Goal: Information Seeking & Learning: Learn about a topic

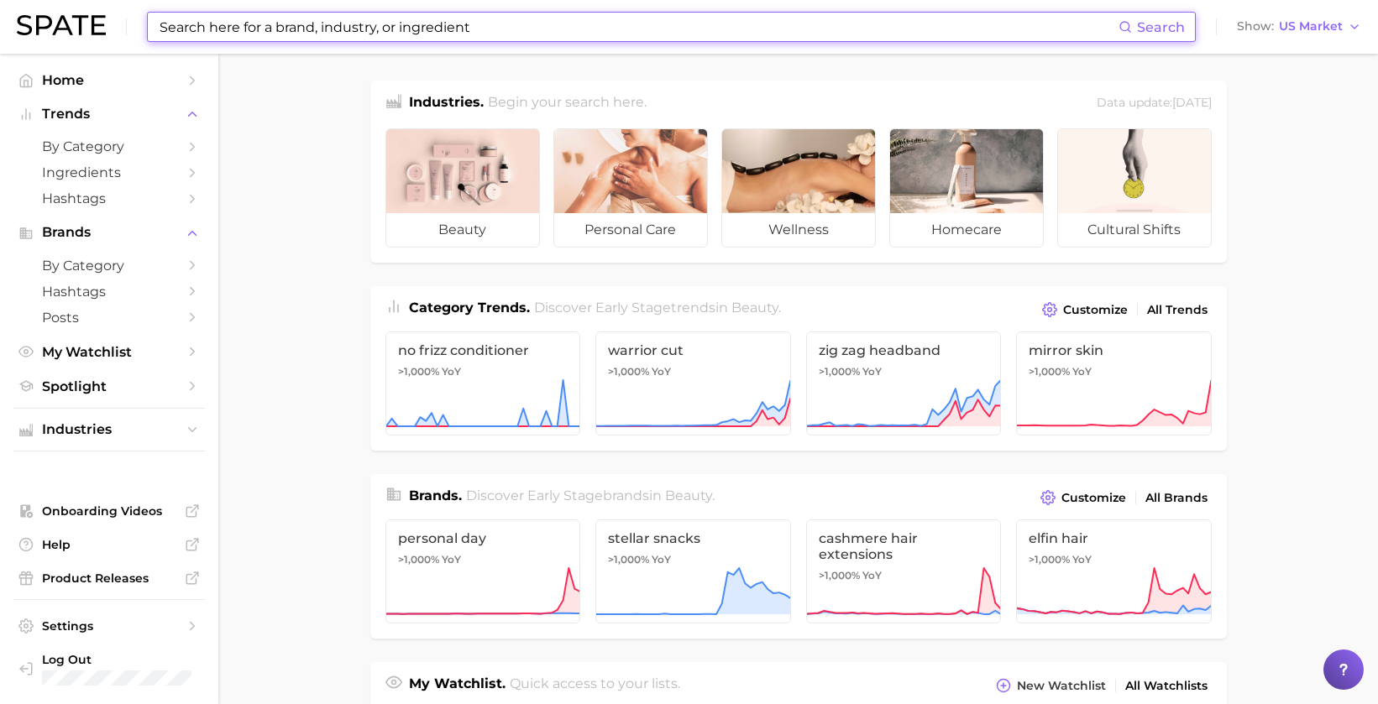
click at [371, 32] on input at bounding box center [638, 27] width 961 height 29
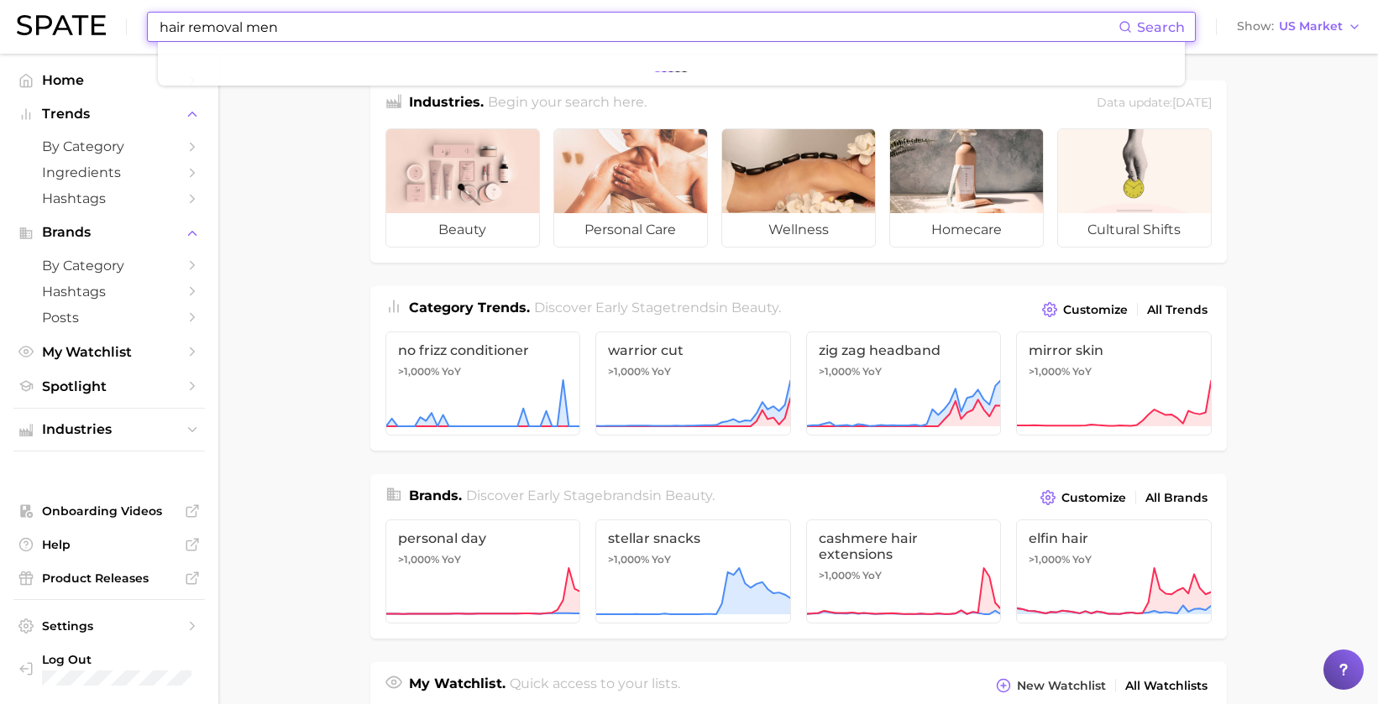
type input "hair removal men"
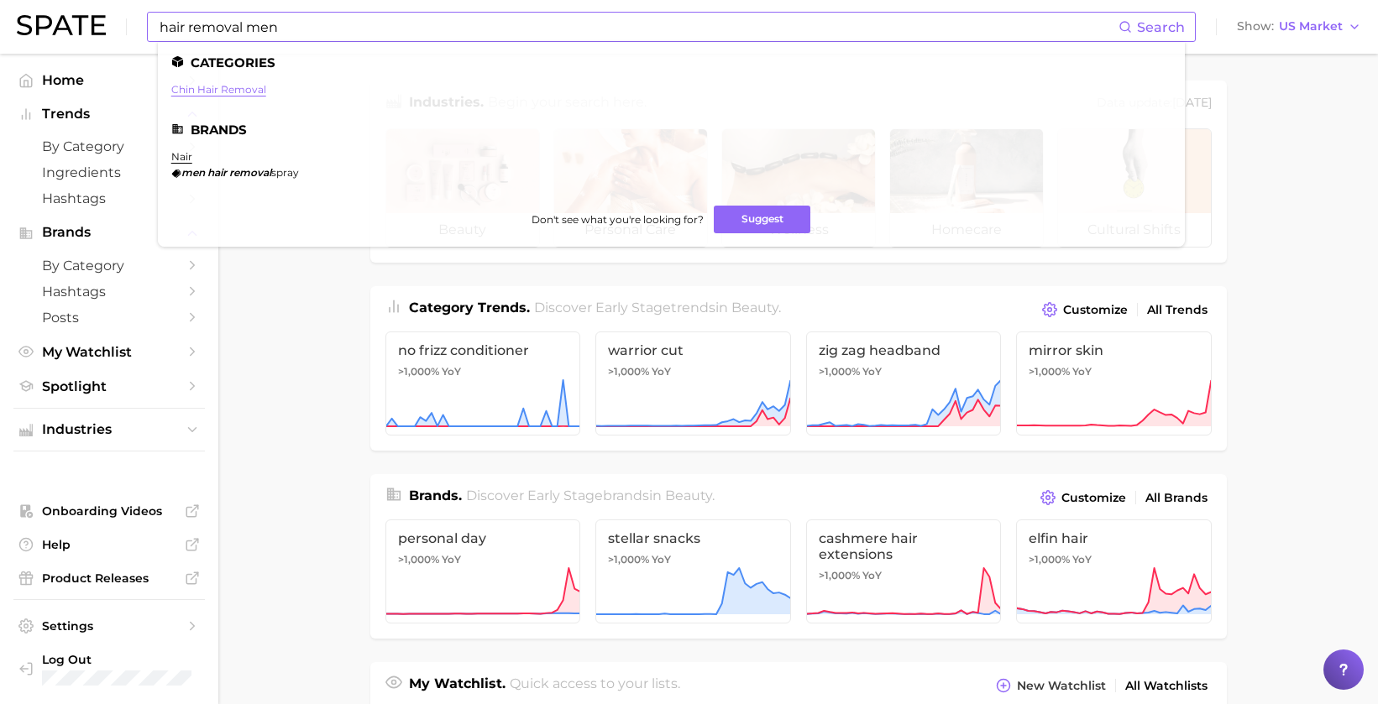
click at [228, 87] on link "chin hair removal" at bounding box center [218, 89] width 95 height 13
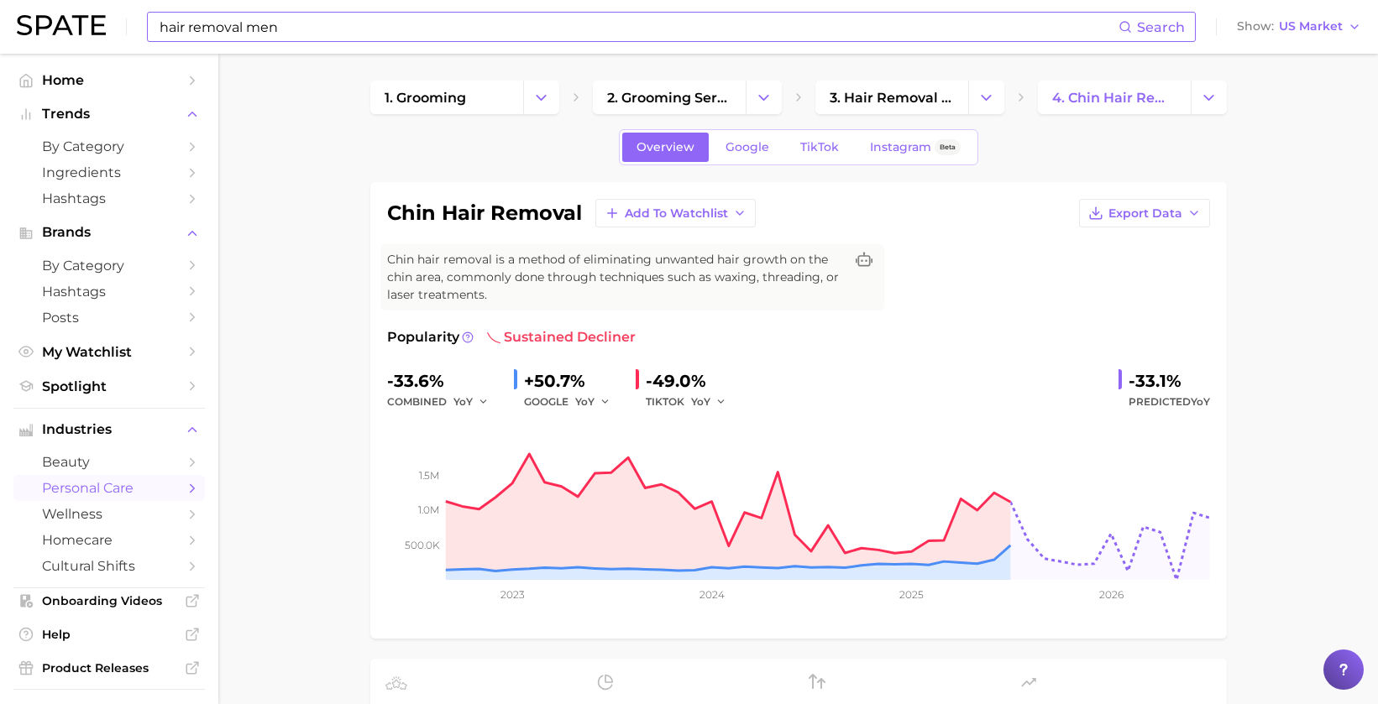
click at [275, 28] on input "hair removal men" at bounding box center [638, 27] width 961 height 29
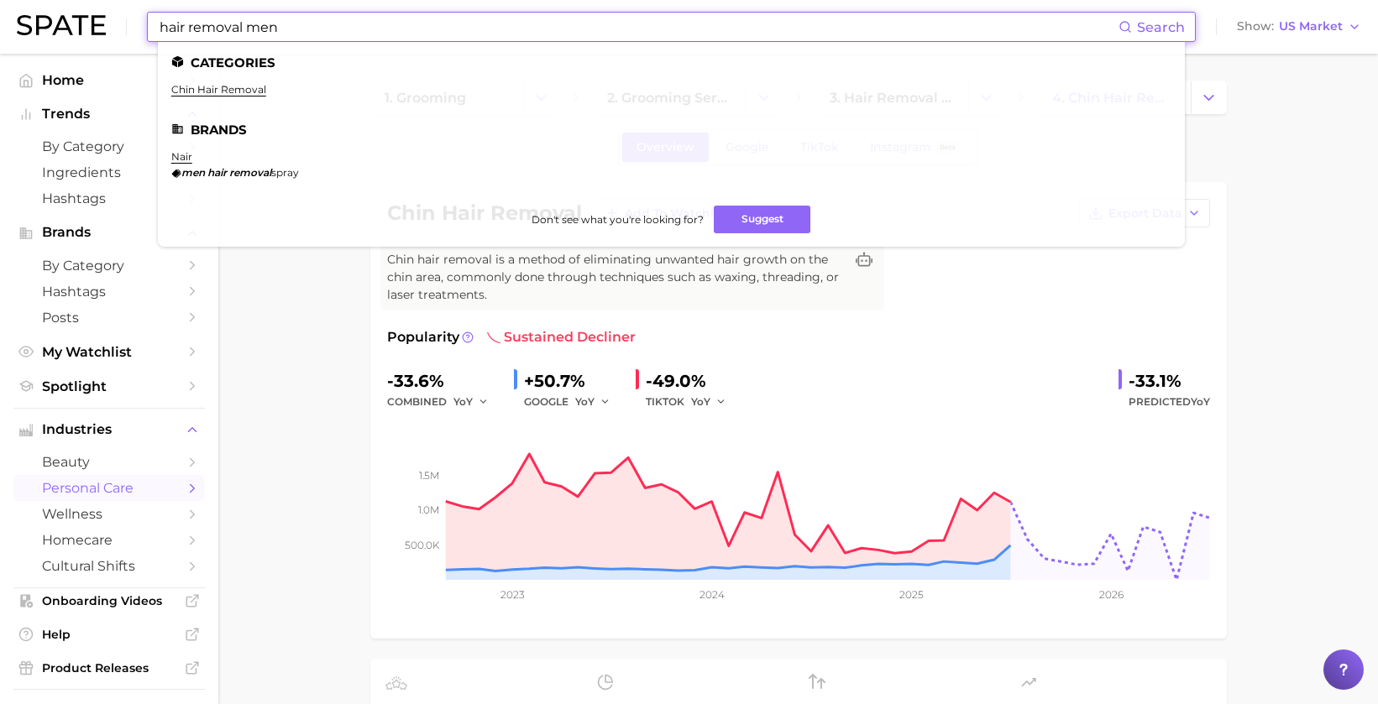
click at [275, 28] on input "hair removal men" at bounding box center [638, 27] width 961 height 29
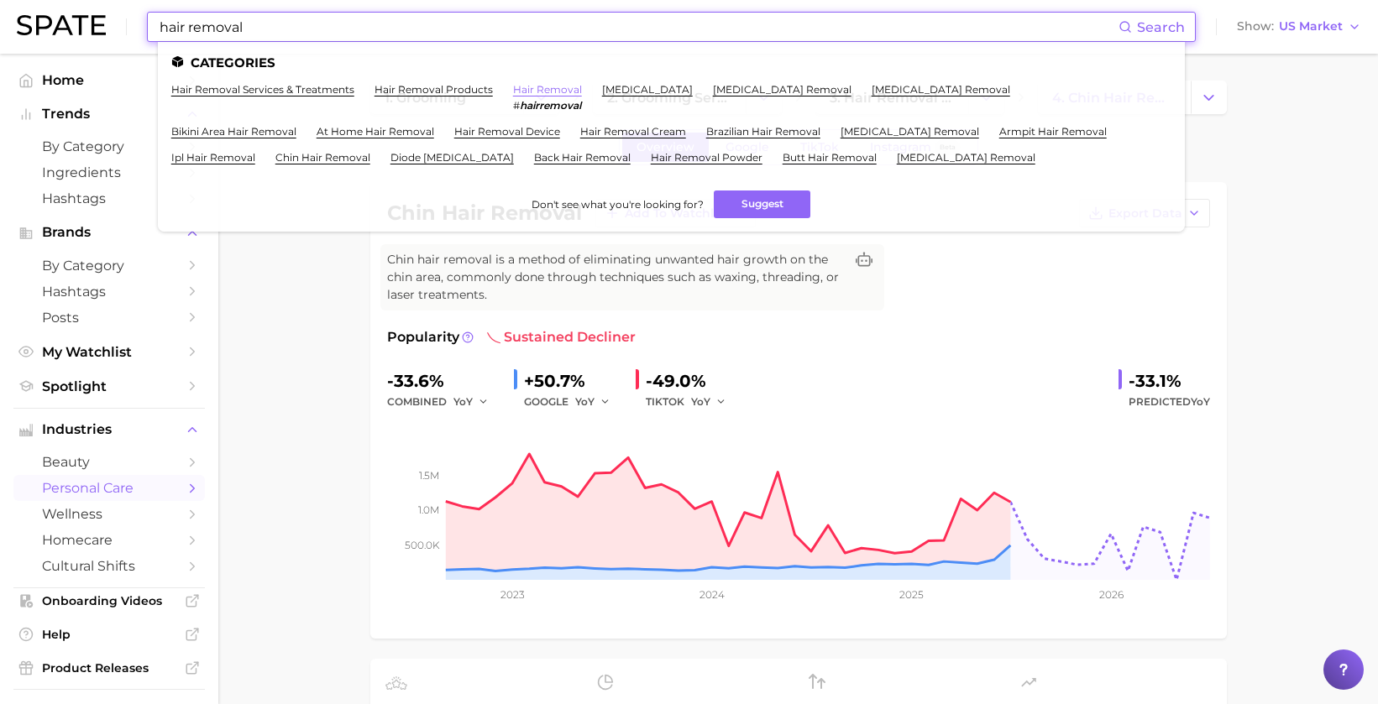
click at [560, 86] on link "hair removal" at bounding box center [547, 89] width 69 height 13
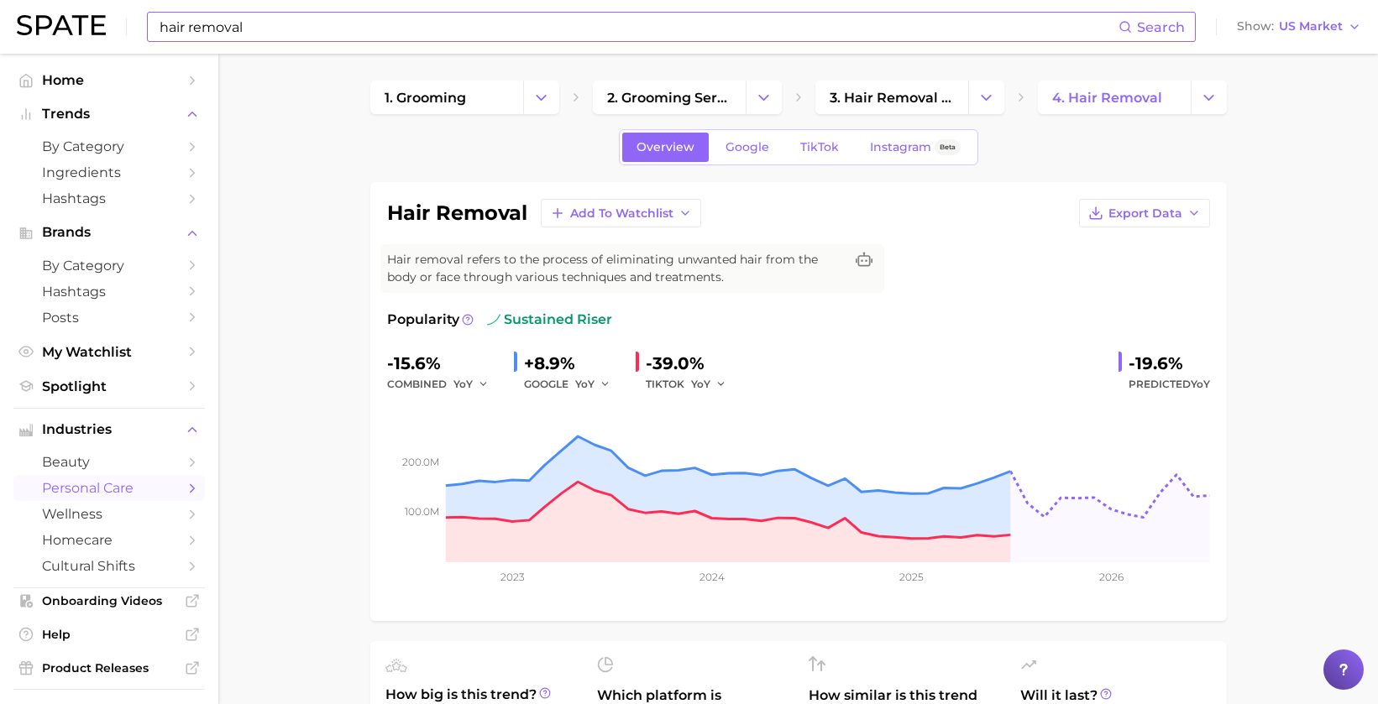
click at [289, 32] on input "hair removal" at bounding box center [638, 27] width 961 height 29
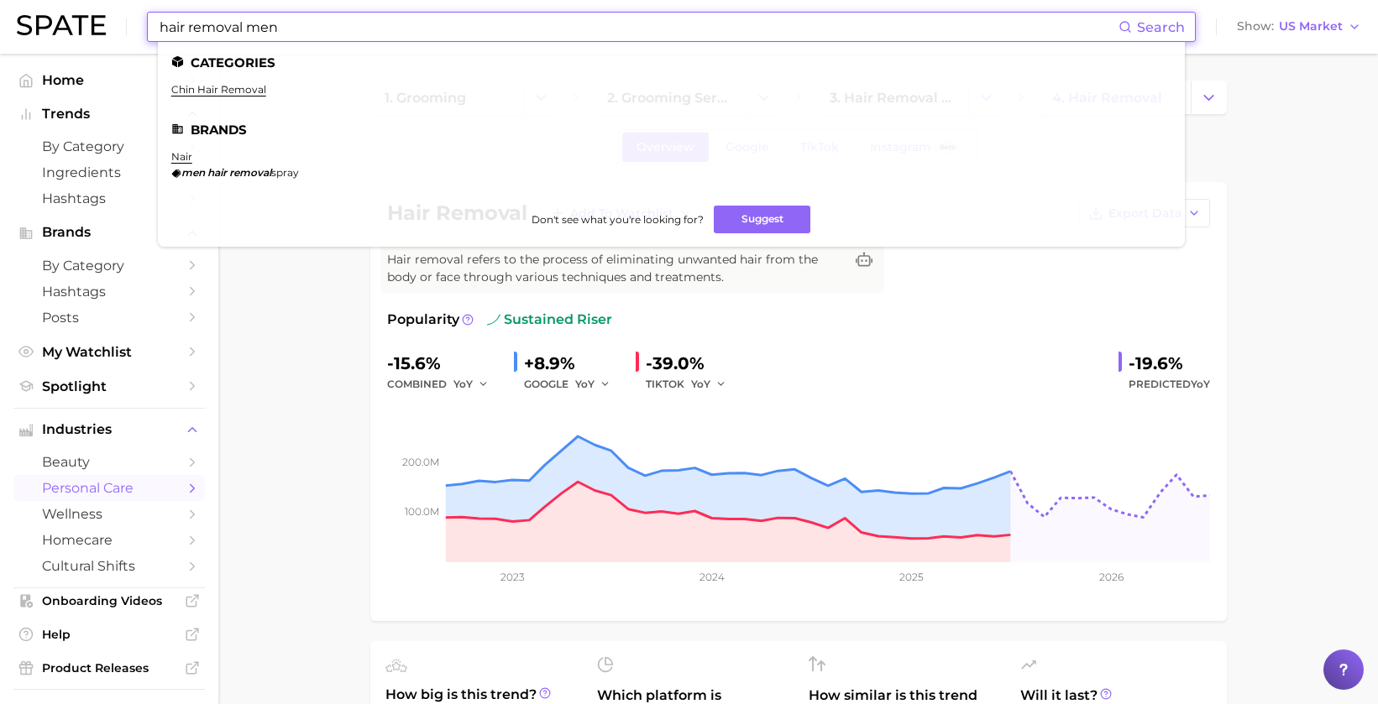
drag, startPoint x: 291, startPoint y: 25, endPoint x: 56, endPoint y: 21, distance: 235.1
click at [56, 21] on div "hair removal men Search Categories chin hair removal Brands nair men hair remov…" at bounding box center [689, 27] width 1344 height 54
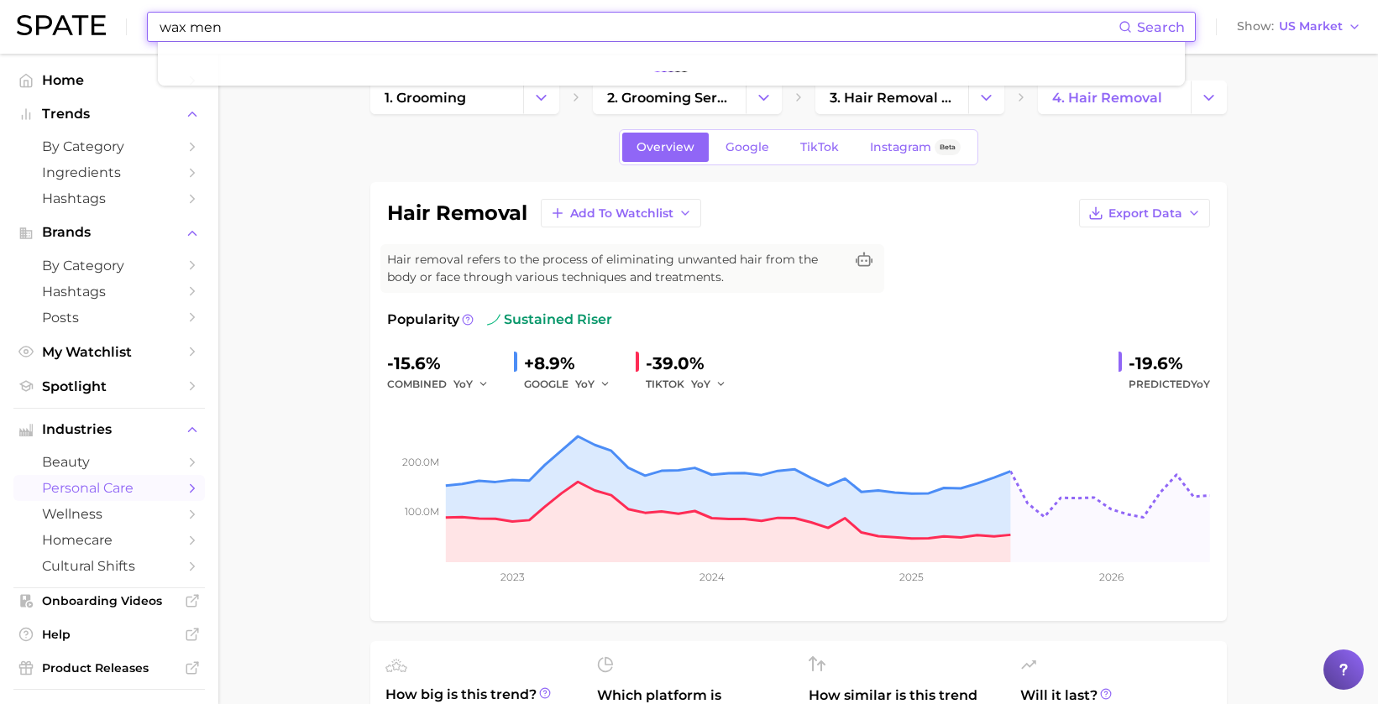
type input "wax men"
click at [700, 62] on button "Suggest" at bounding box center [738, 69] width 97 height 28
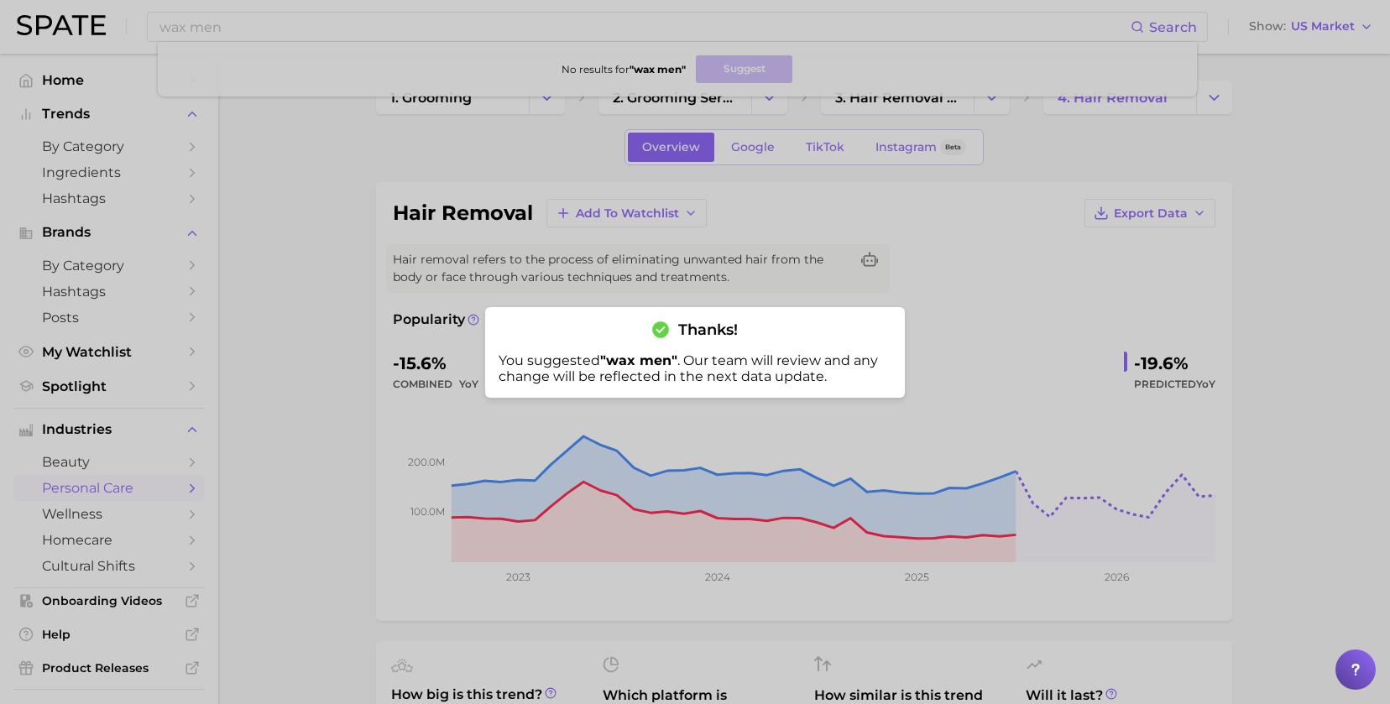
click at [990, 306] on div at bounding box center [695, 352] width 1390 height 704
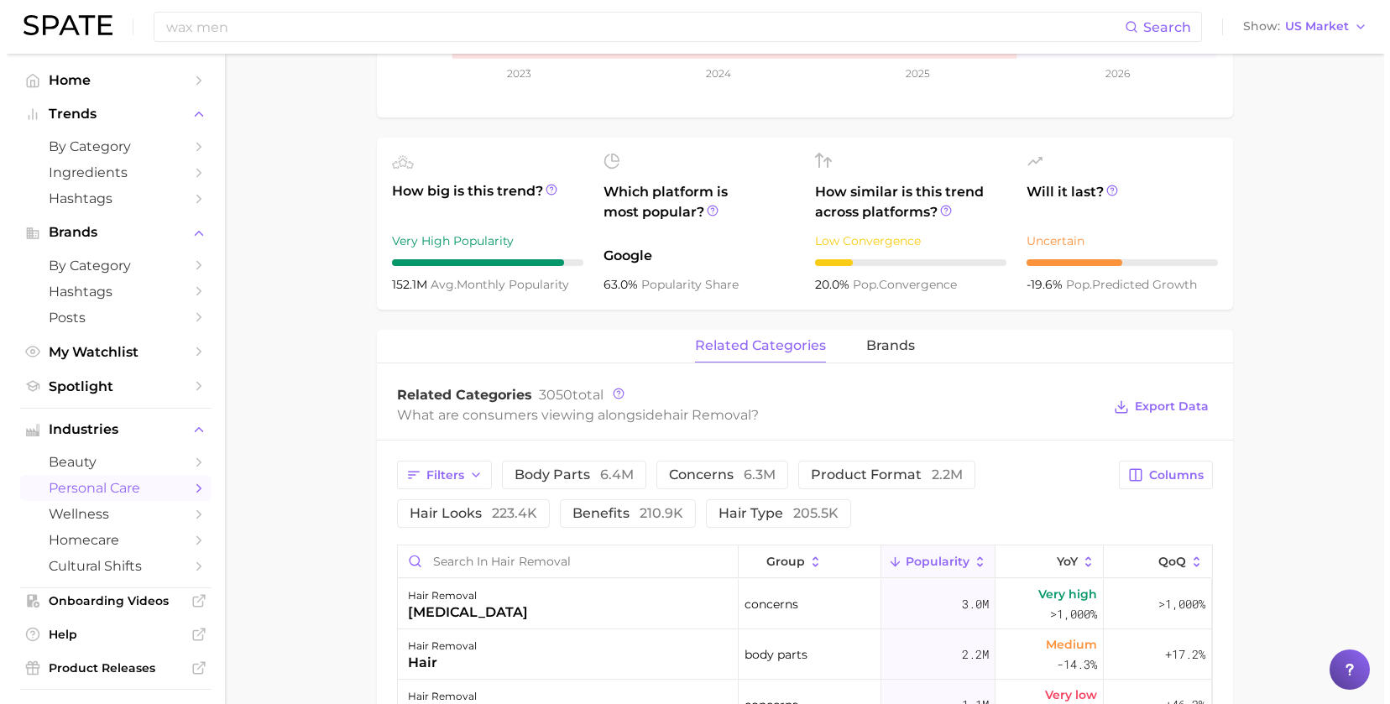
scroll to position [1008, 0]
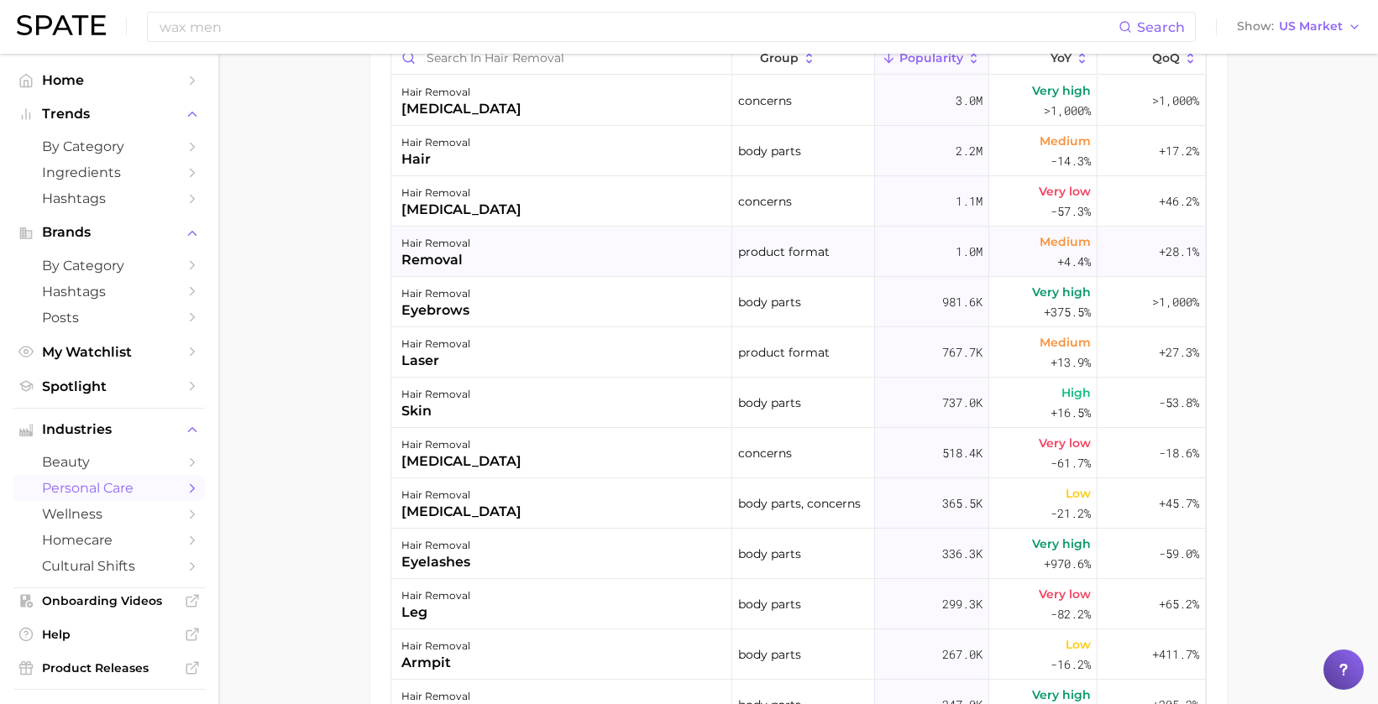
click at [453, 250] on div "removal" at bounding box center [435, 260] width 69 height 20
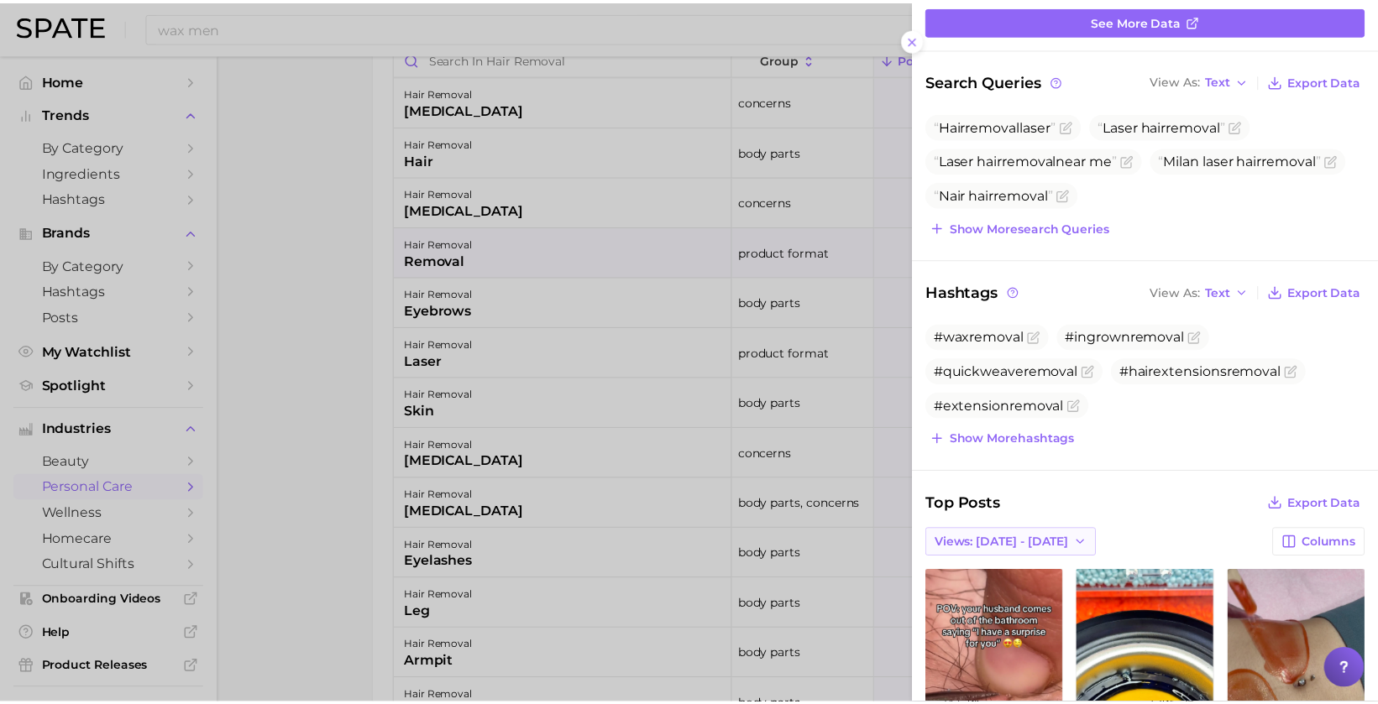
scroll to position [0, 0]
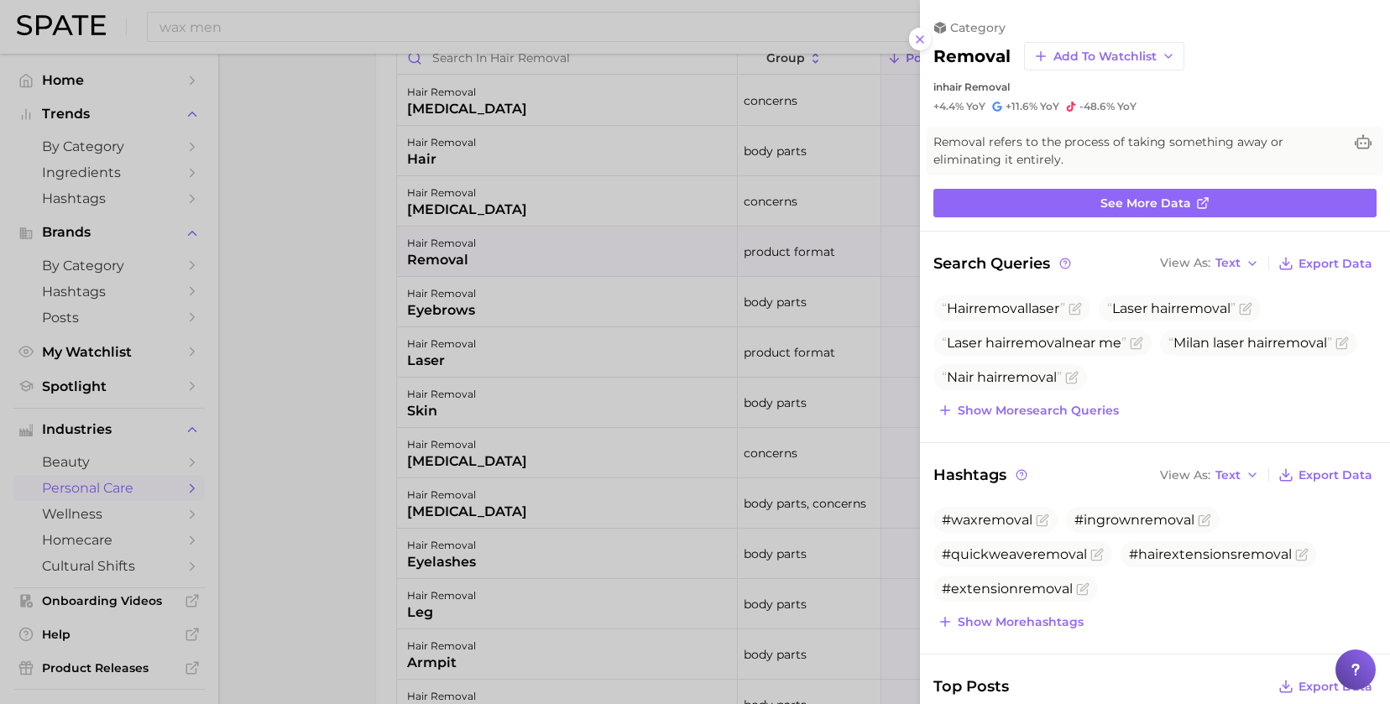
click at [464, 244] on div at bounding box center [695, 352] width 1390 height 704
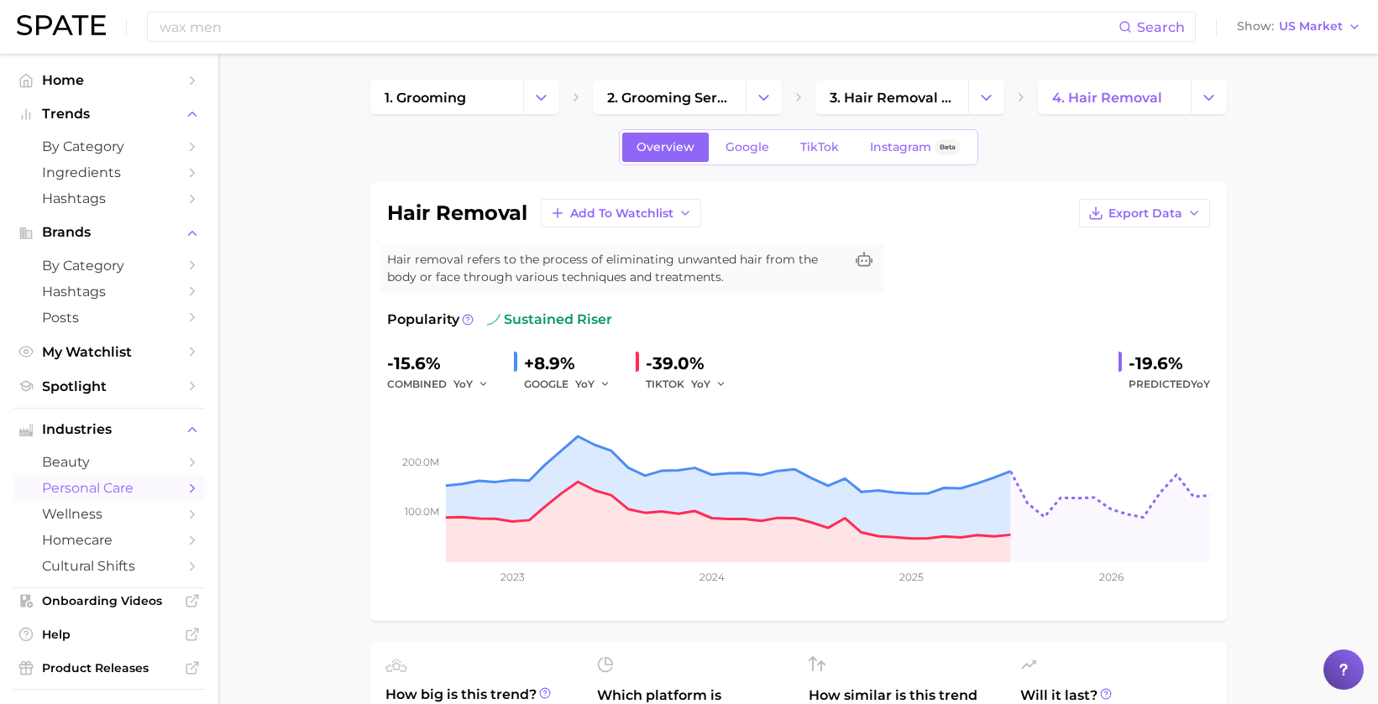
click at [97, 484] on span "personal care" at bounding box center [109, 488] width 134 height 16
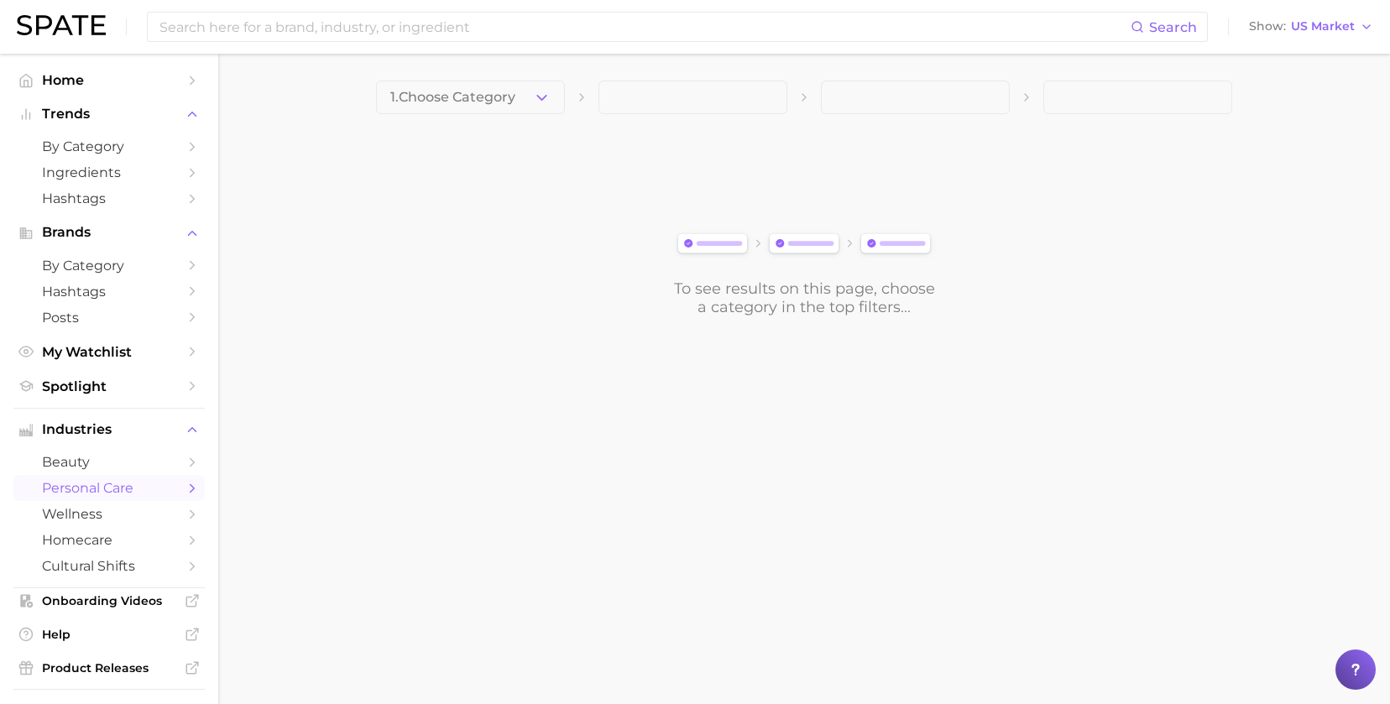
click at [687, 432] on body "Search Show US Market Home Trends by Category Ingredients Hashtags Brands by Ca…" at bounding box center [695, 352] width 1390 height 704
click at [84, 108] on span "Trends" at bounding box center [109, 114] width 134 height 15
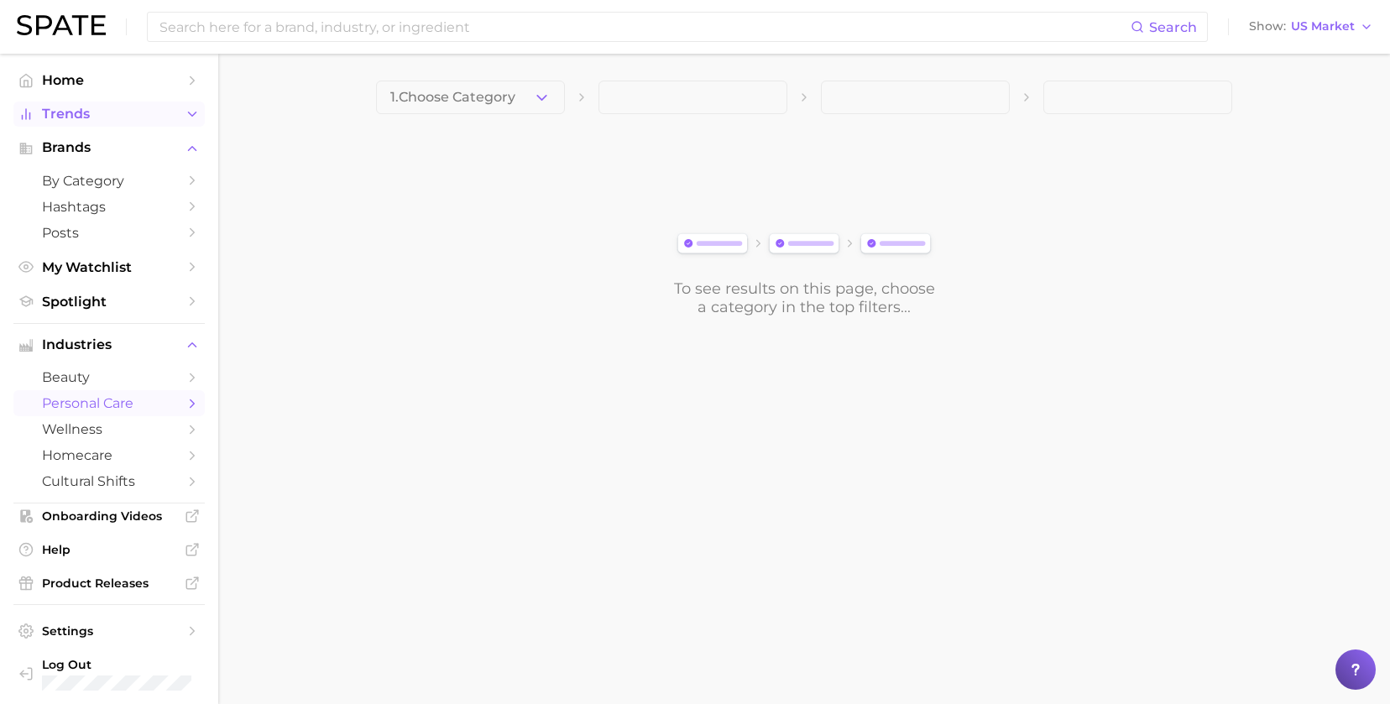
click at [84, 108] on span "Trends" at bounding box center [109, 114] width 134 height 15
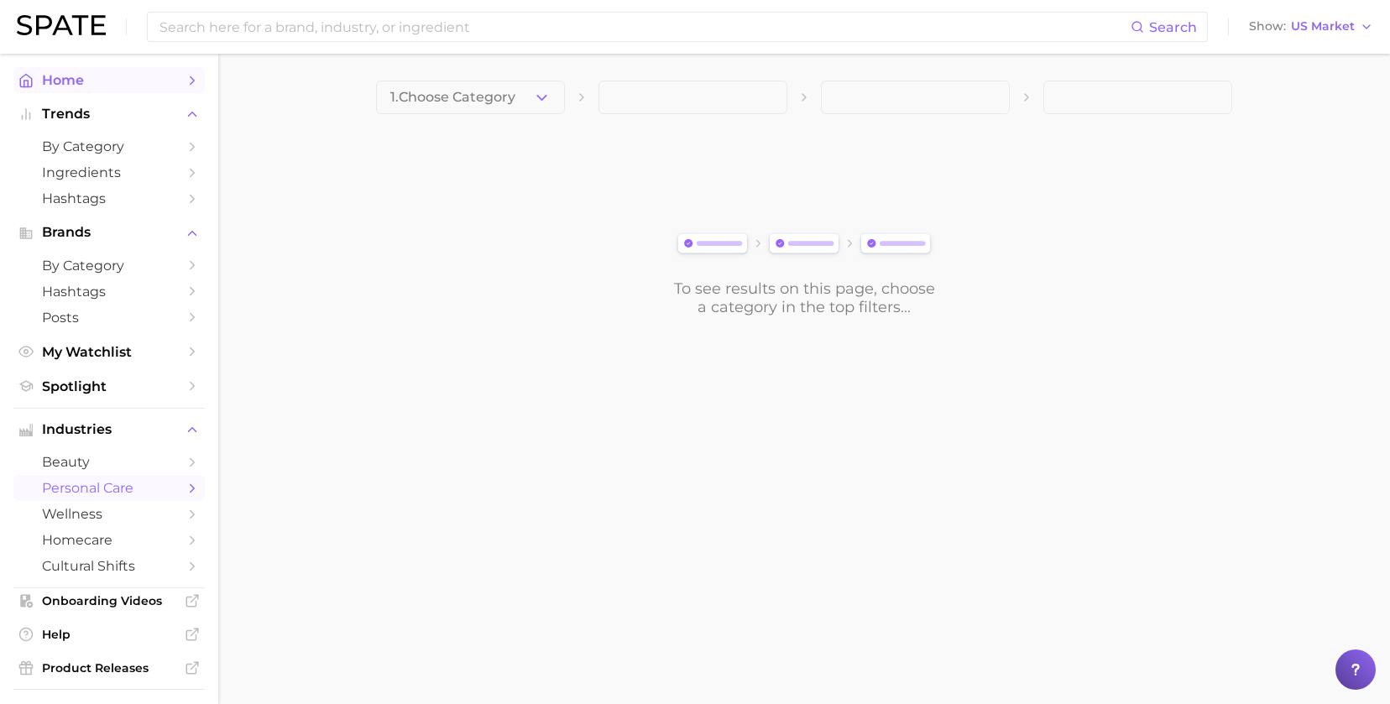
click at [60, 83] on span "Home" at bounding box center [109, 80] width 134 height 16
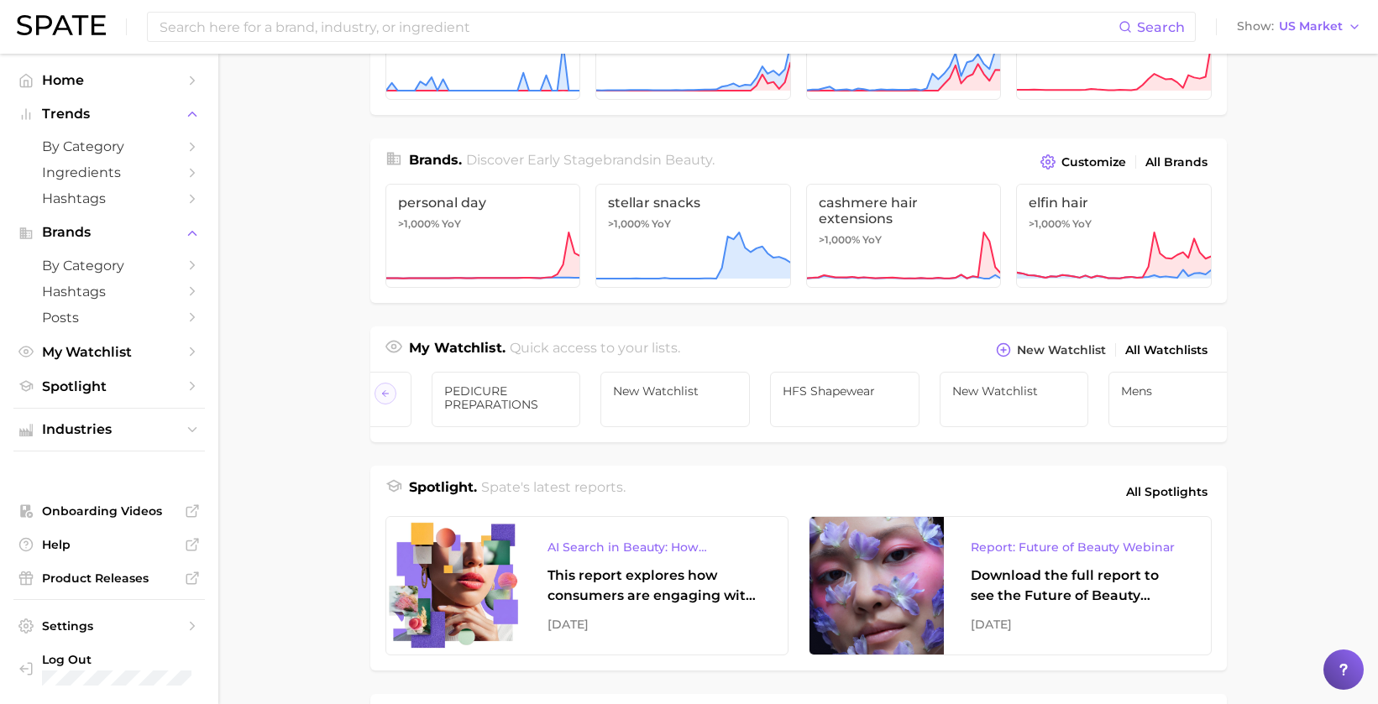
scroll to position [0, 1523]
click at [1127, 392] on span "Mens" at bounding box center [1137, 391] width 124 height 13
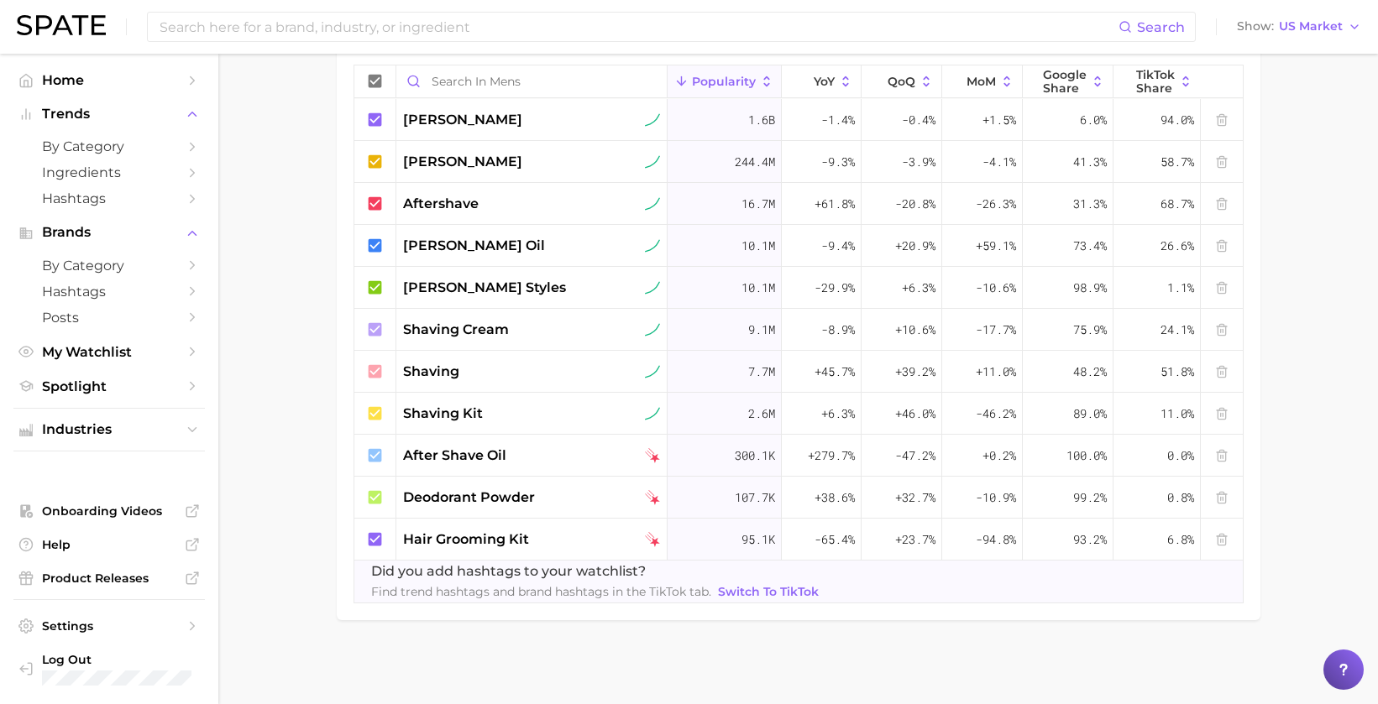
scroll to position [221, 0]
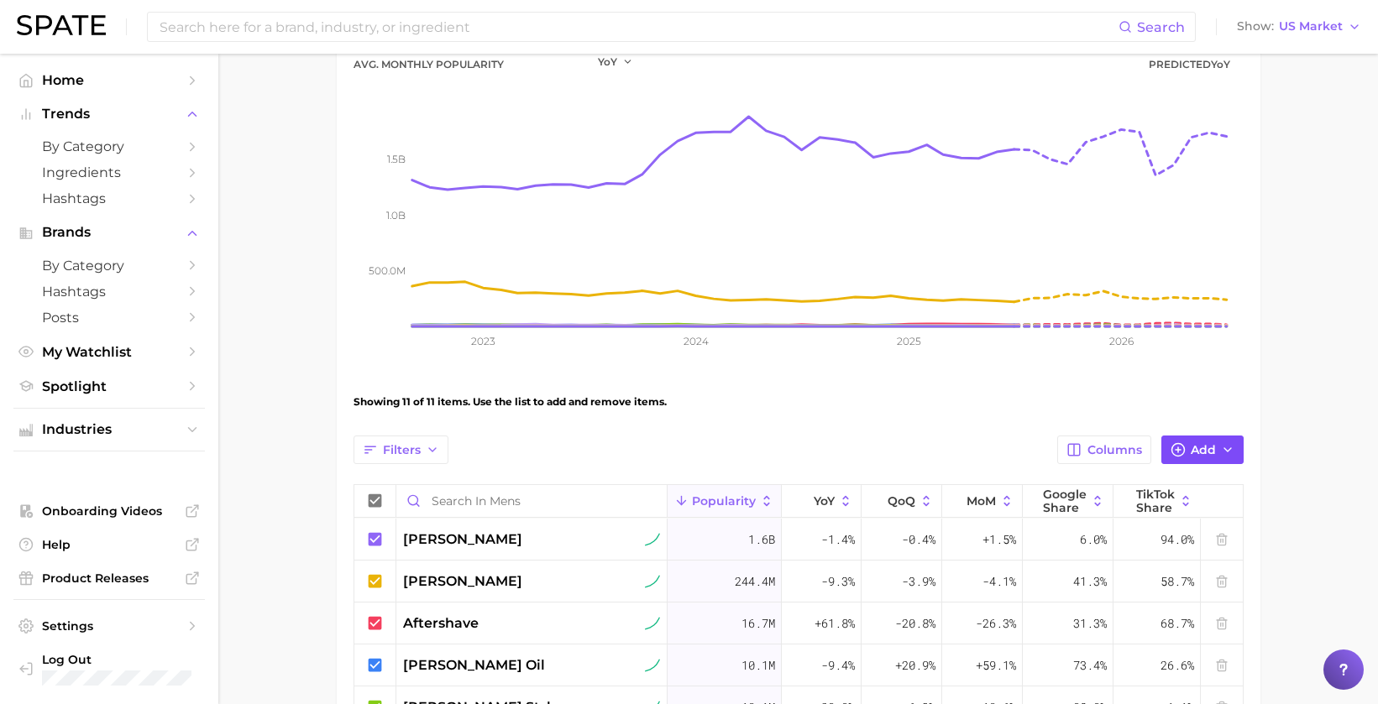
click at [1195, 441] on button "Add" at bounding box center [1202, 450] width 82 height 29
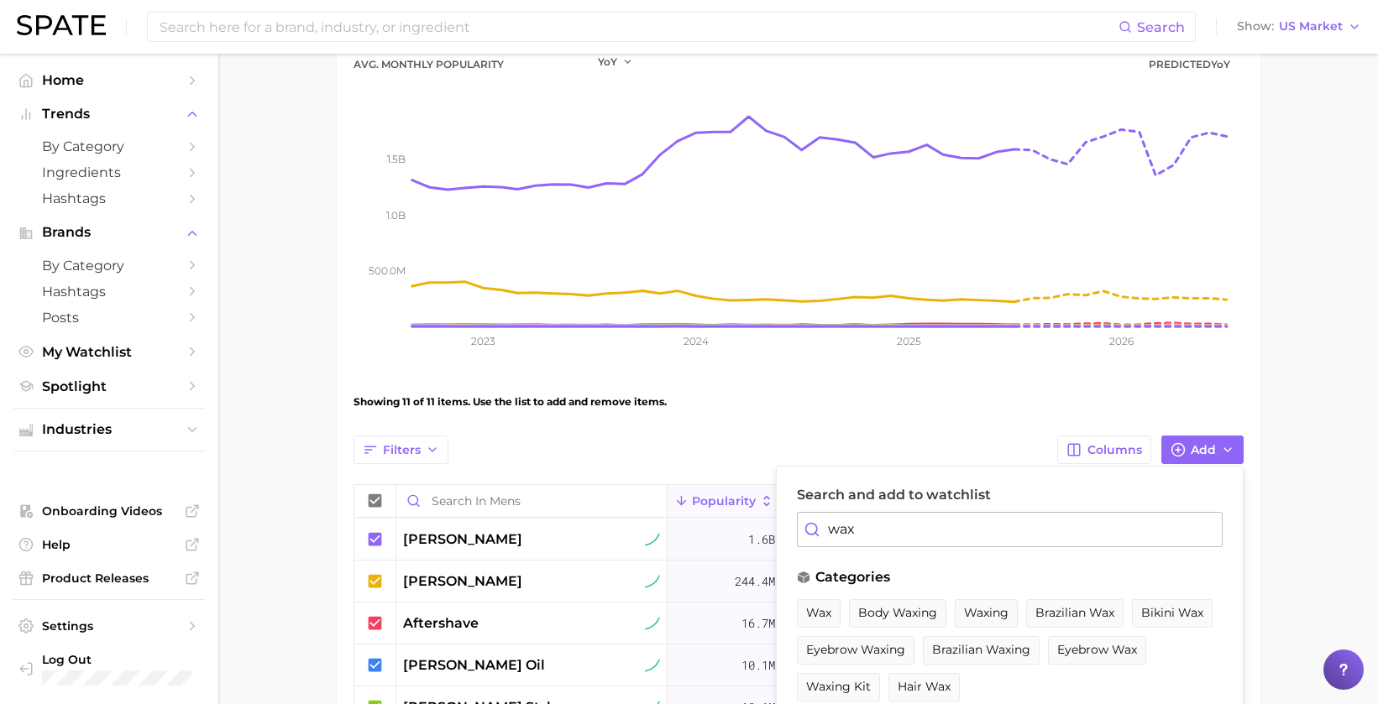
scroll to position [389, 0]
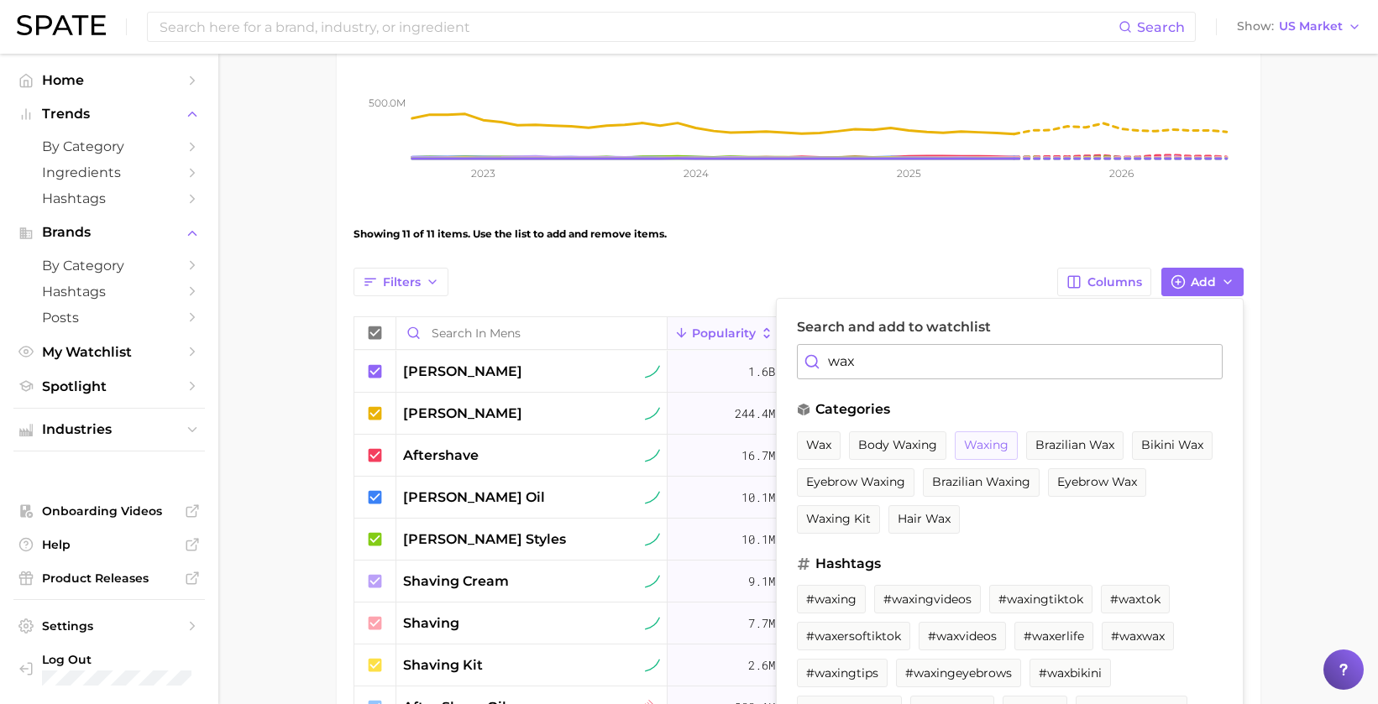
type input "wax"
click at [972, 440] on span "waxing" at bounding box center [986, 445] width 44 height 14
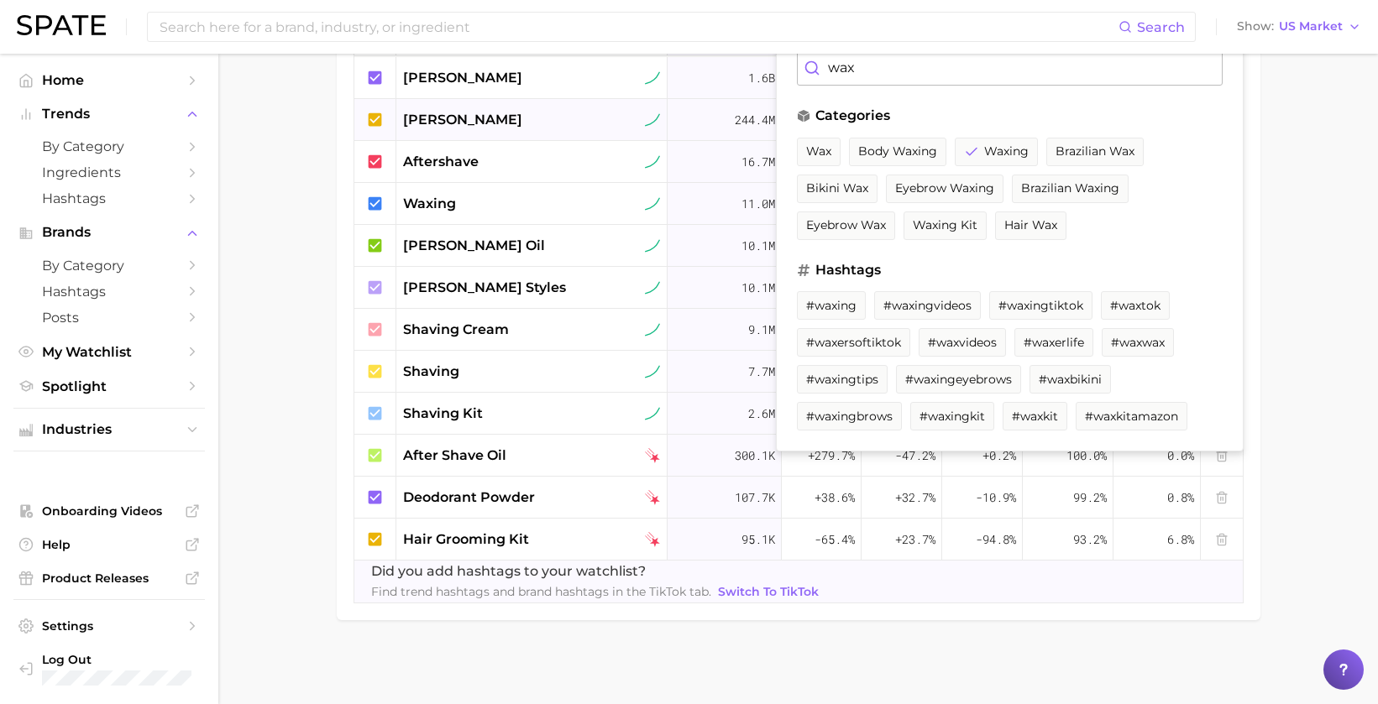
scroll to position [347, 0]
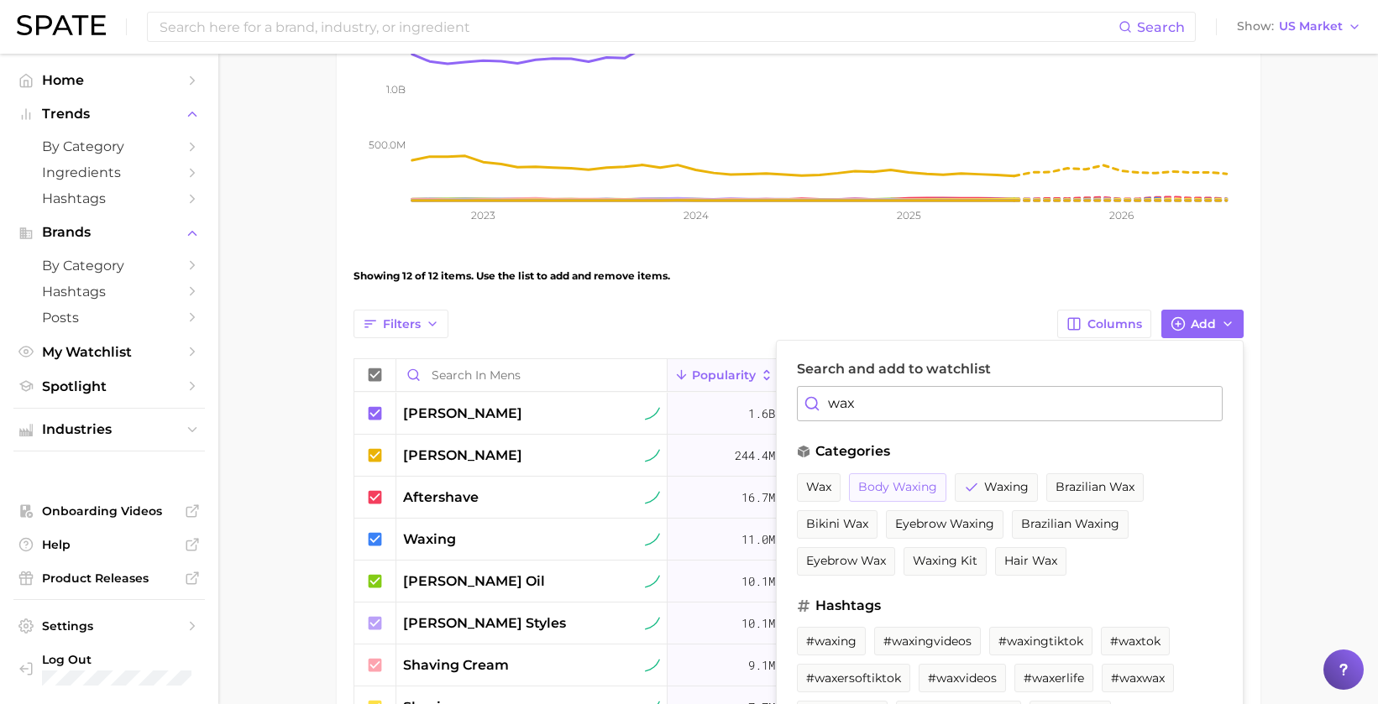
click at [910, 480] on span "body waxing" at bounding box center [897, 487] width 79 height 14
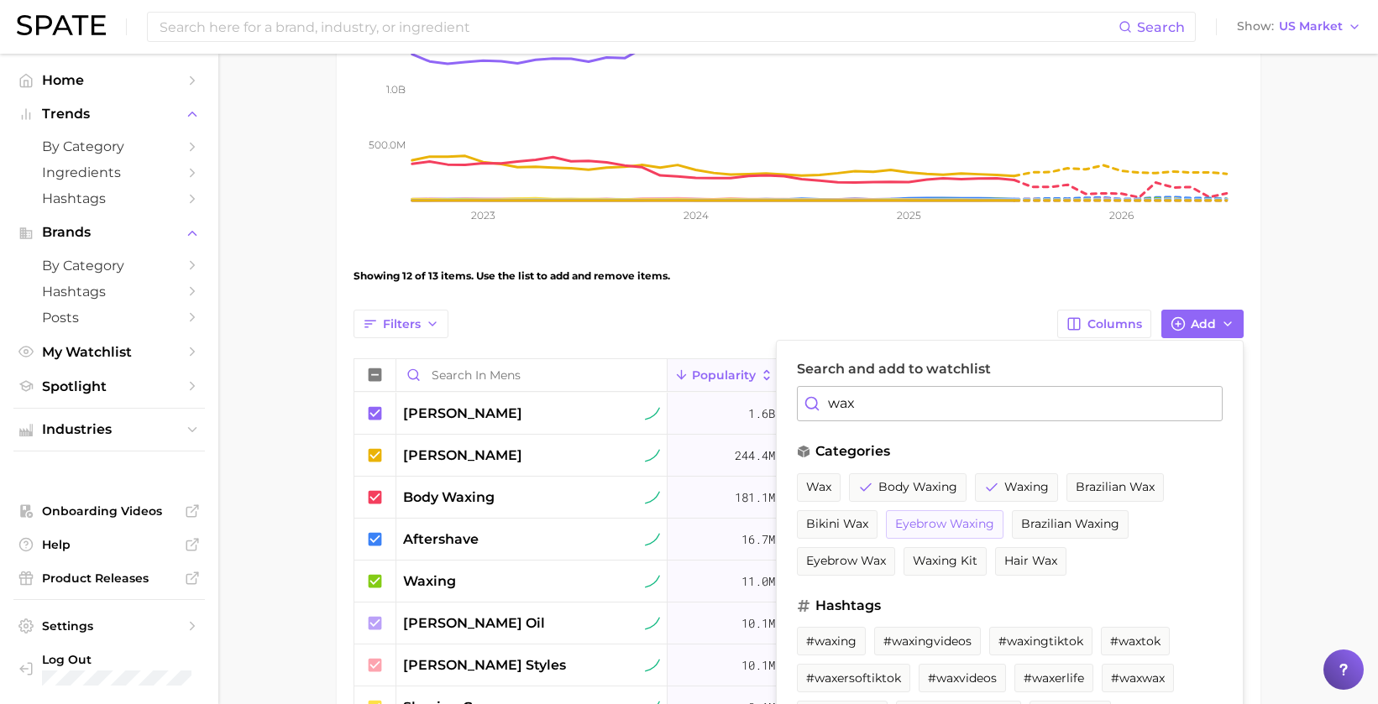
click at [967, 520] on span "eyebrow waxing" at bounding box center [944, 524] width 99 height 14
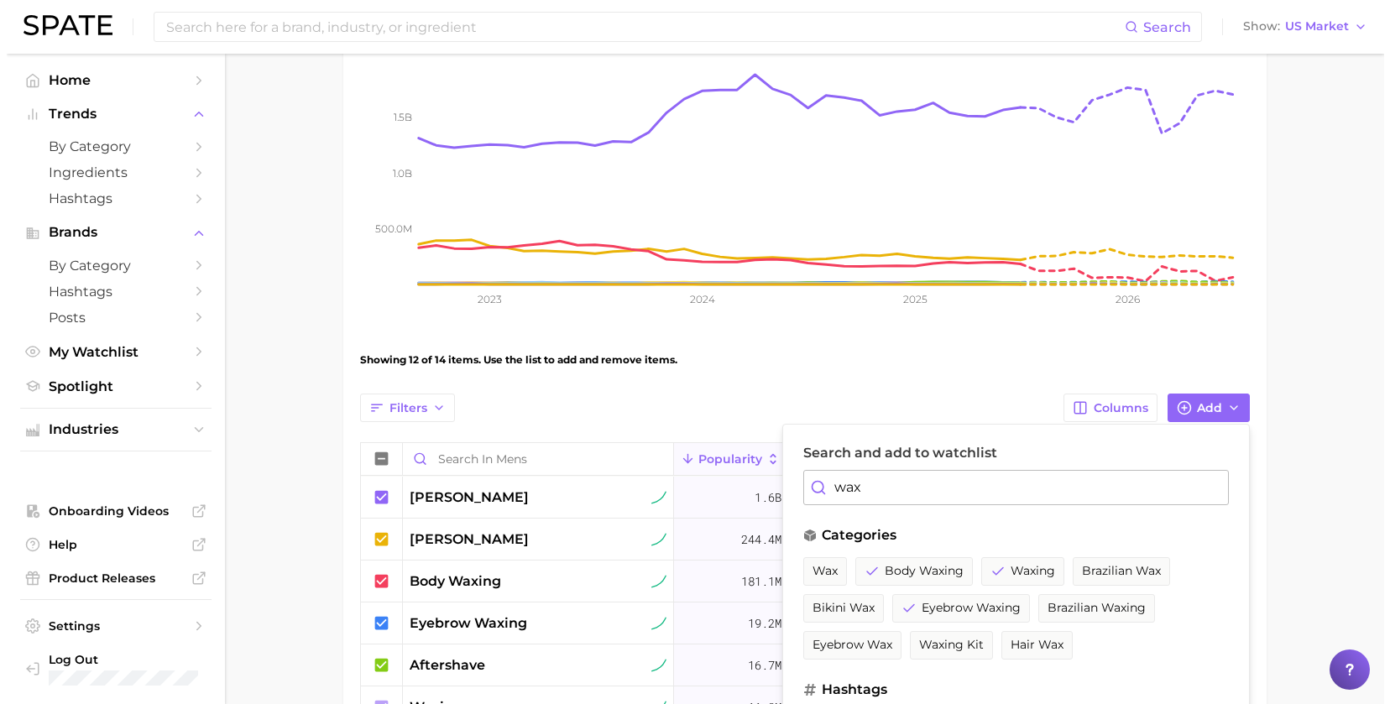
scroll to position [515, 0]
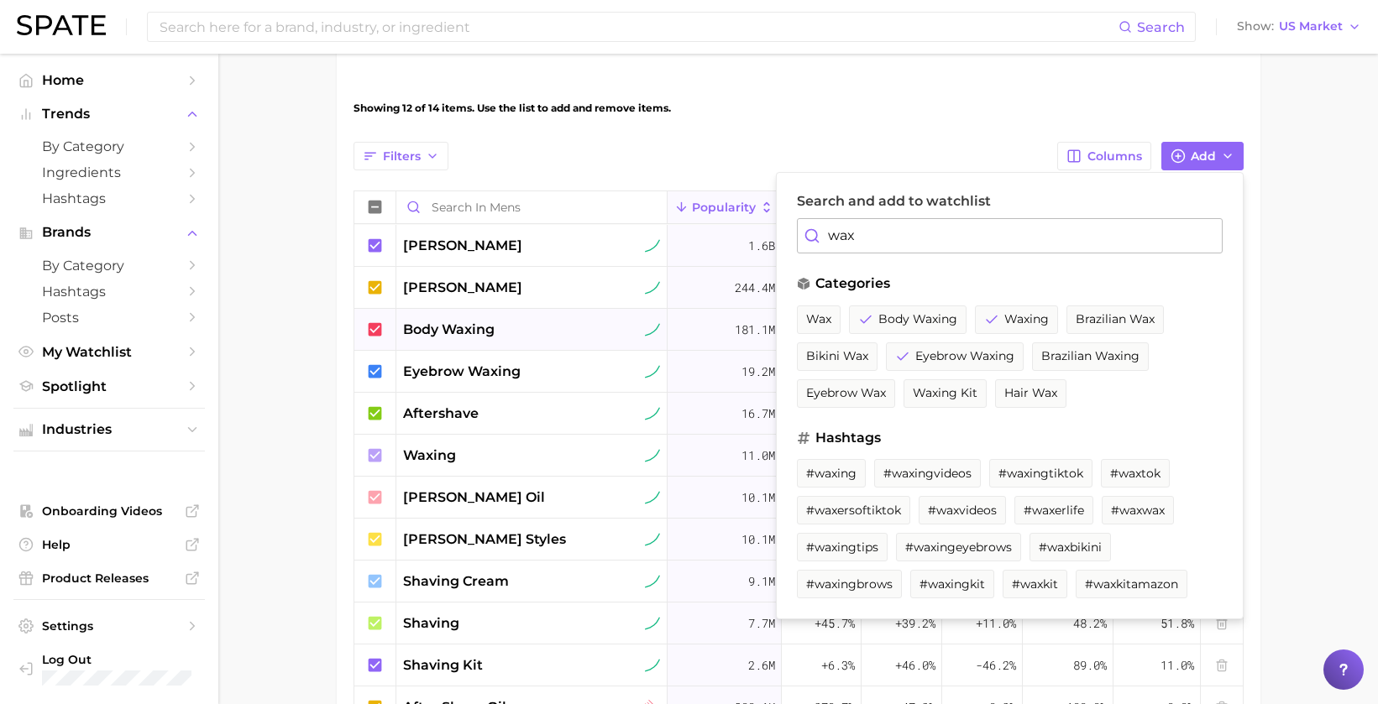
click at [704, 338] on div "181.1m" at bounding box center [724, 330] width 114 height 42
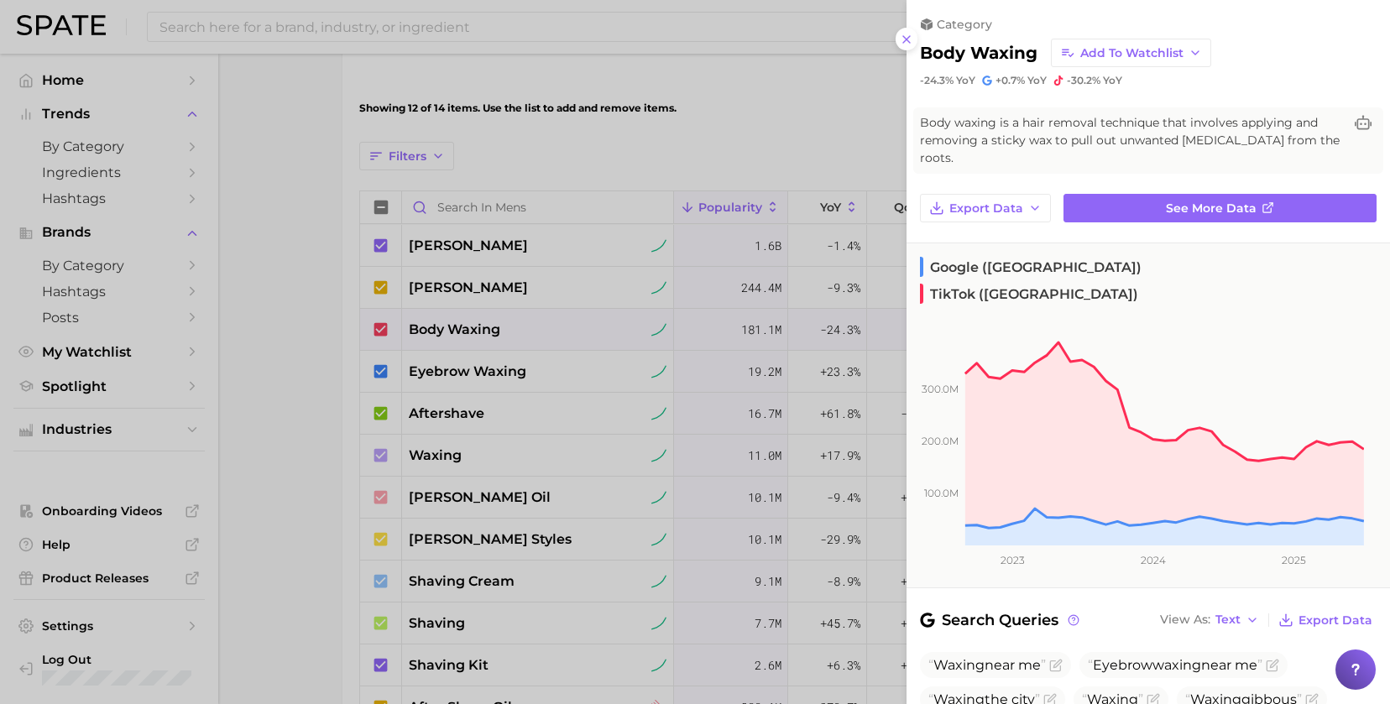
click at [1070, 284] on span "TikTok (US)" at bounding box center [1029, 294] width 218 height 20
click at [960, 257] on span "Google (US)" at bounding box center [1031, 267] width 222 height 20
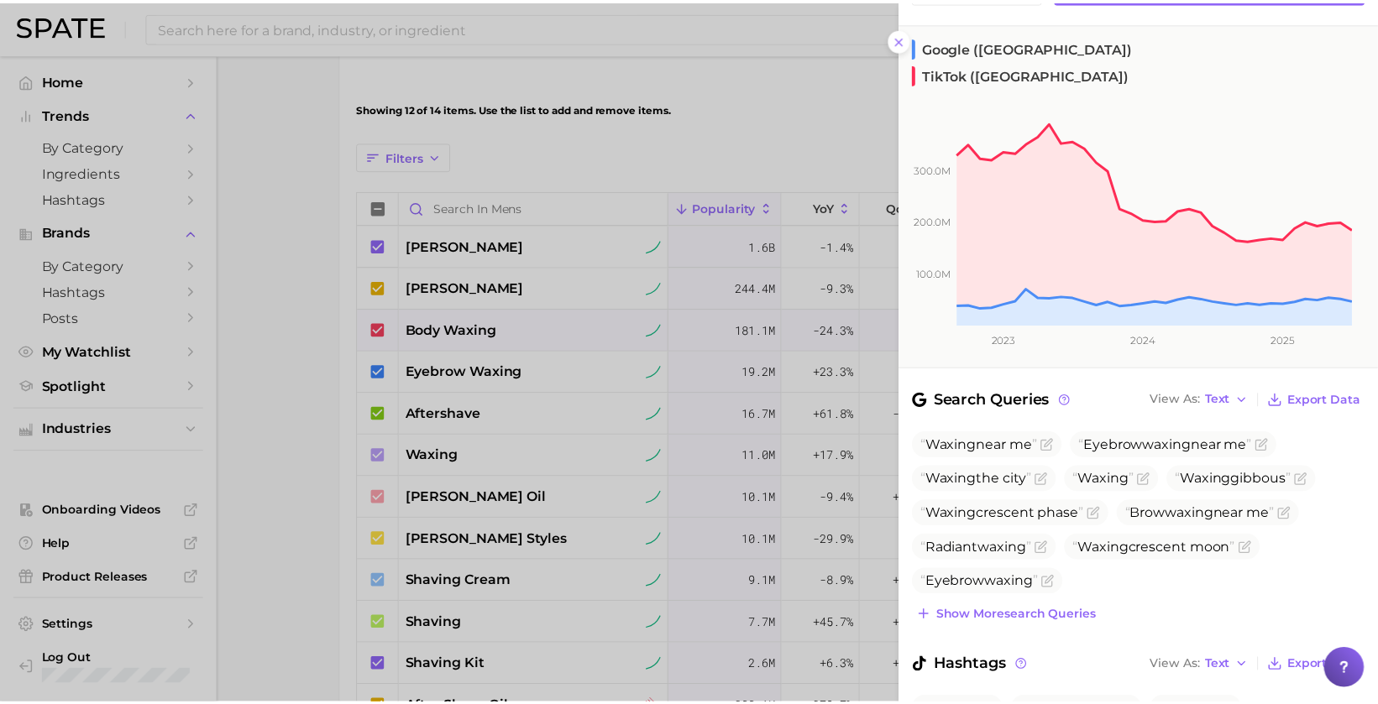
scroll to position [52, 0]
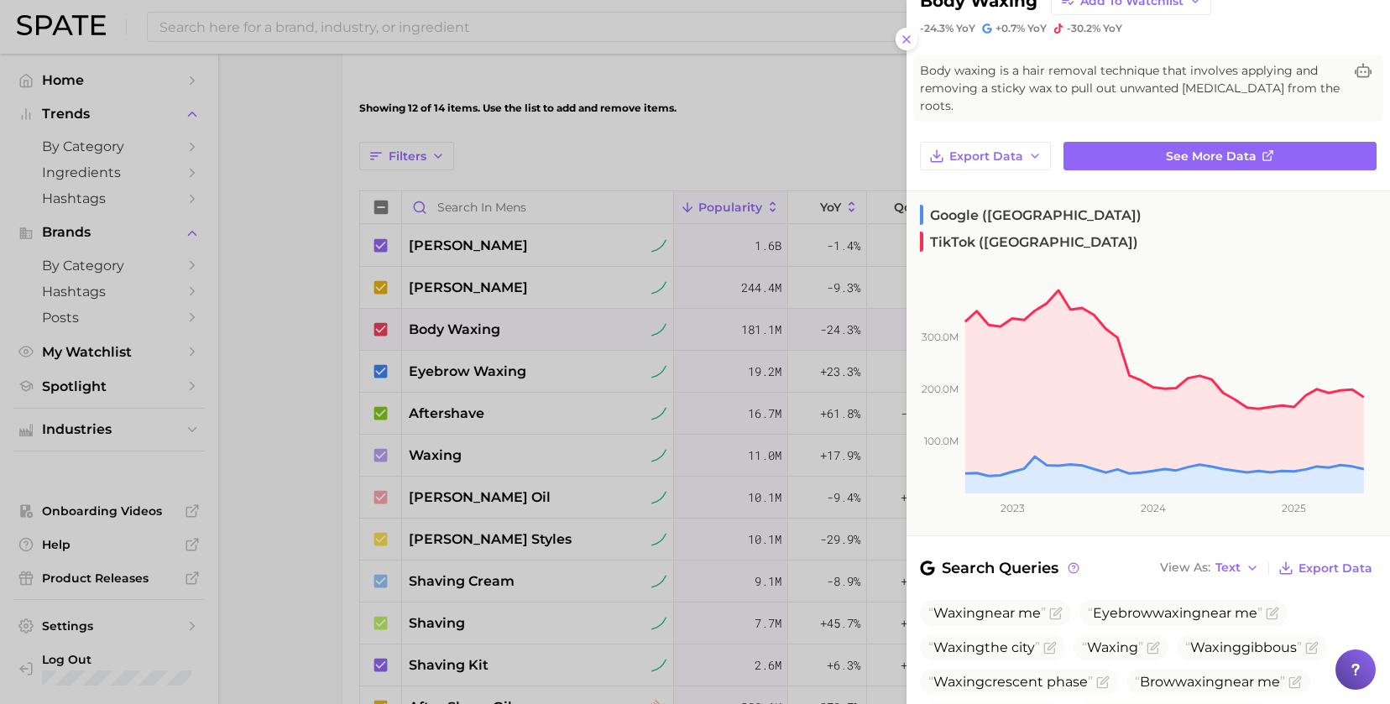
click at [657, 137] on div at bounding box center [695, 352] width 1390 height 704
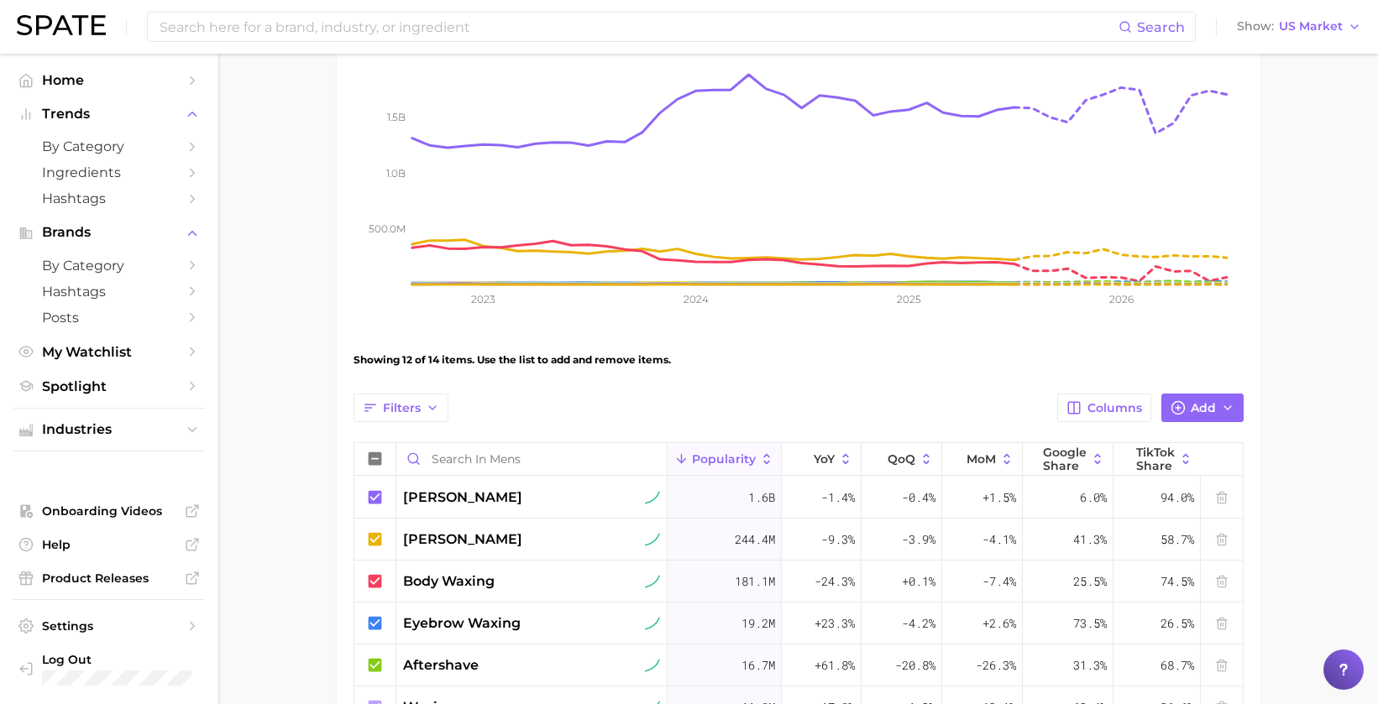
scroll to position [0, 0]
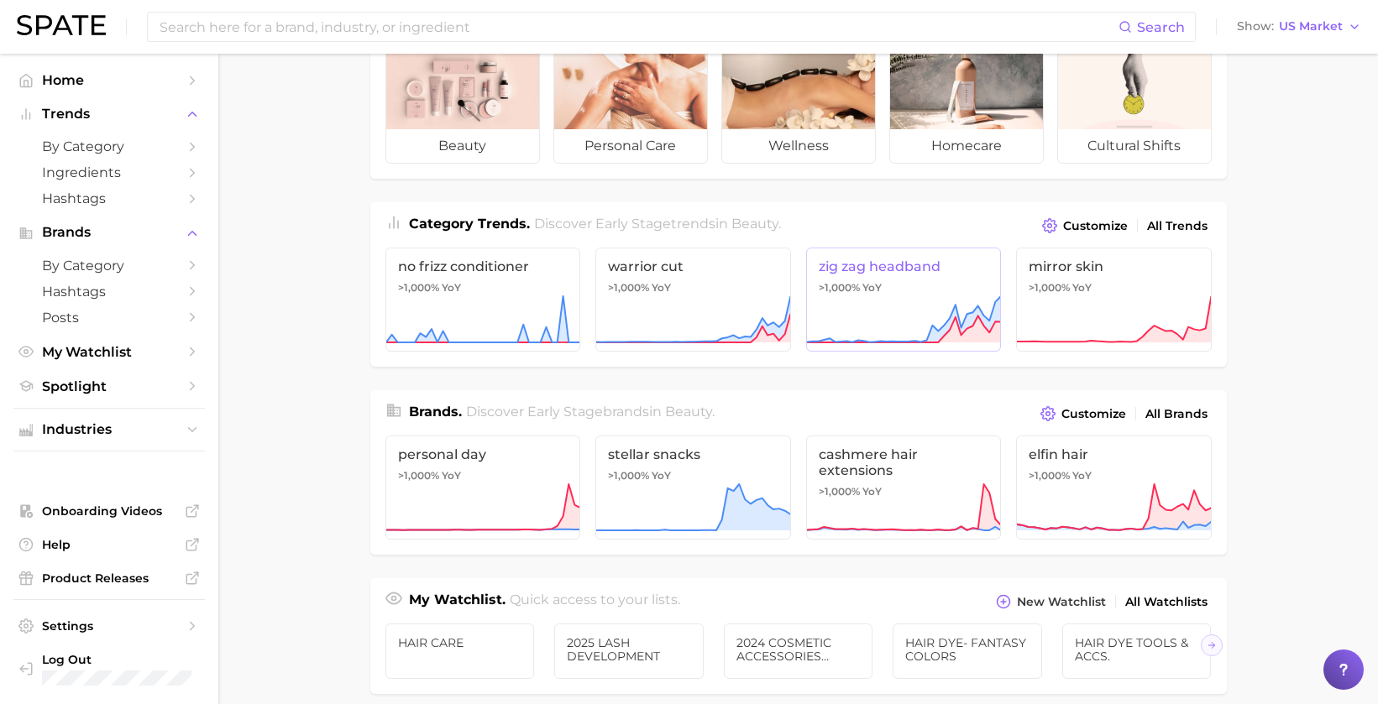
scroll to position [168, 0]
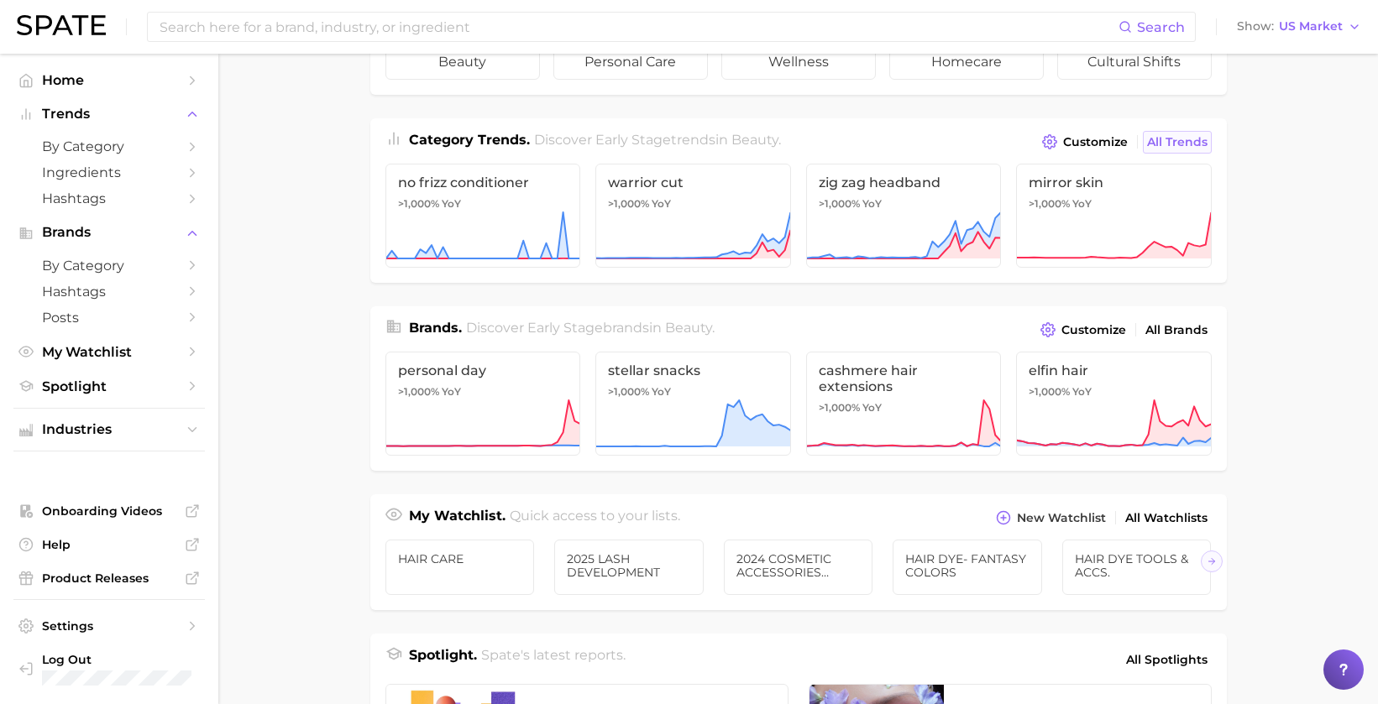
click at [1182, 137] on span "All Trends" at bounding box center [1177, 142] width 60 height 14
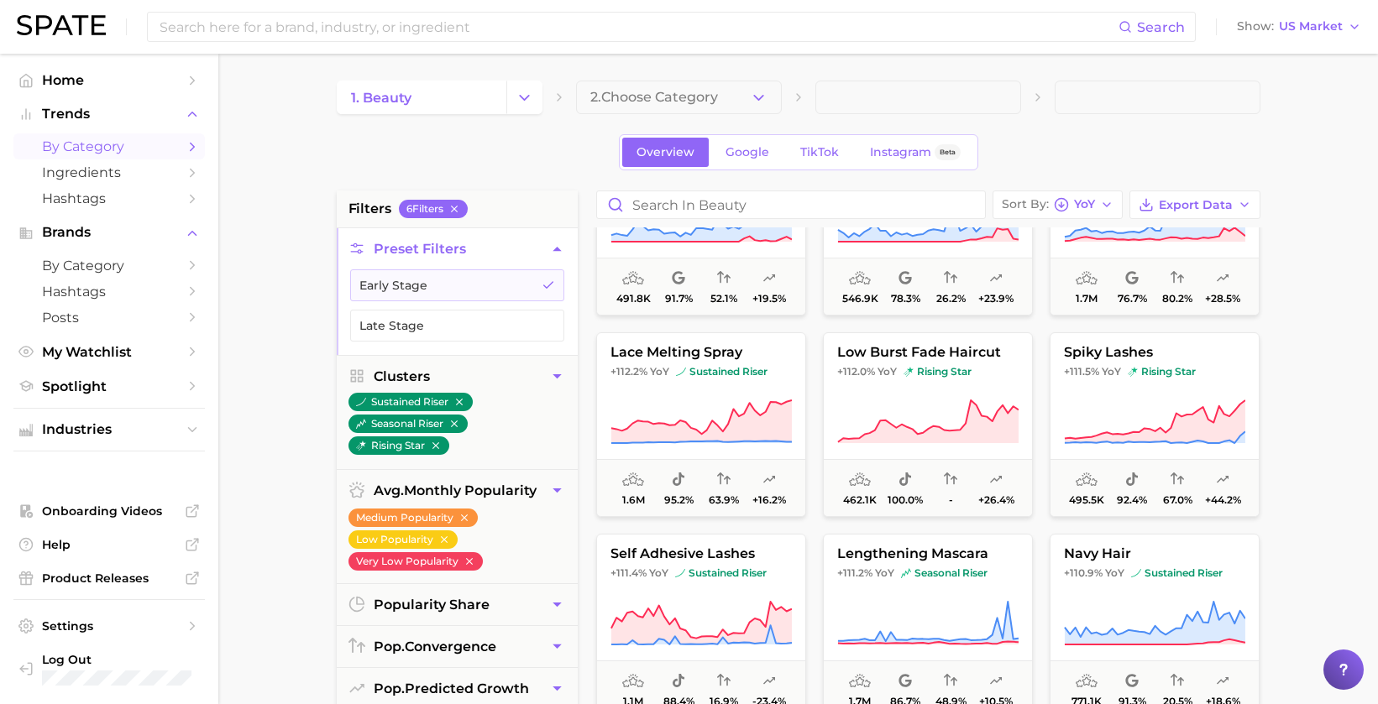
scroll to position [8900, 0]
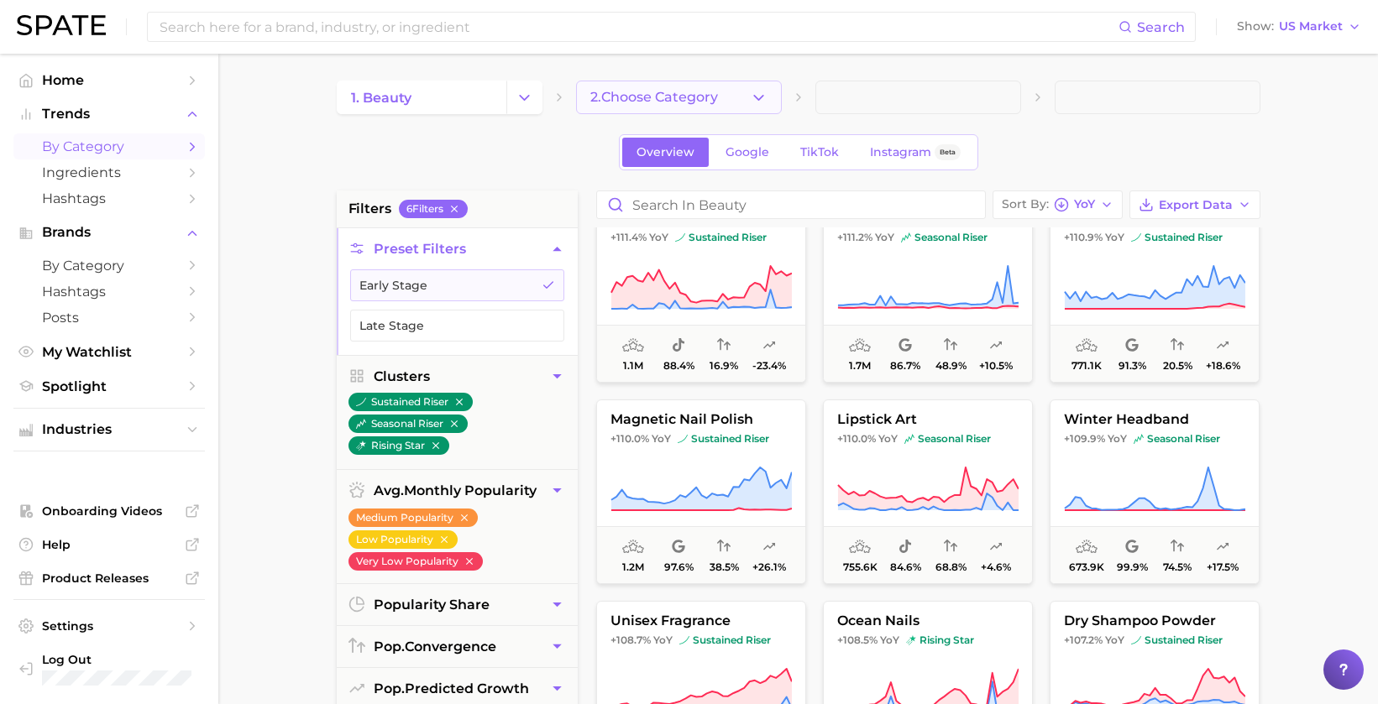
click at [683, 97] on span "2. Choose Category" at bounding box center [654, 97] width 128 height 15
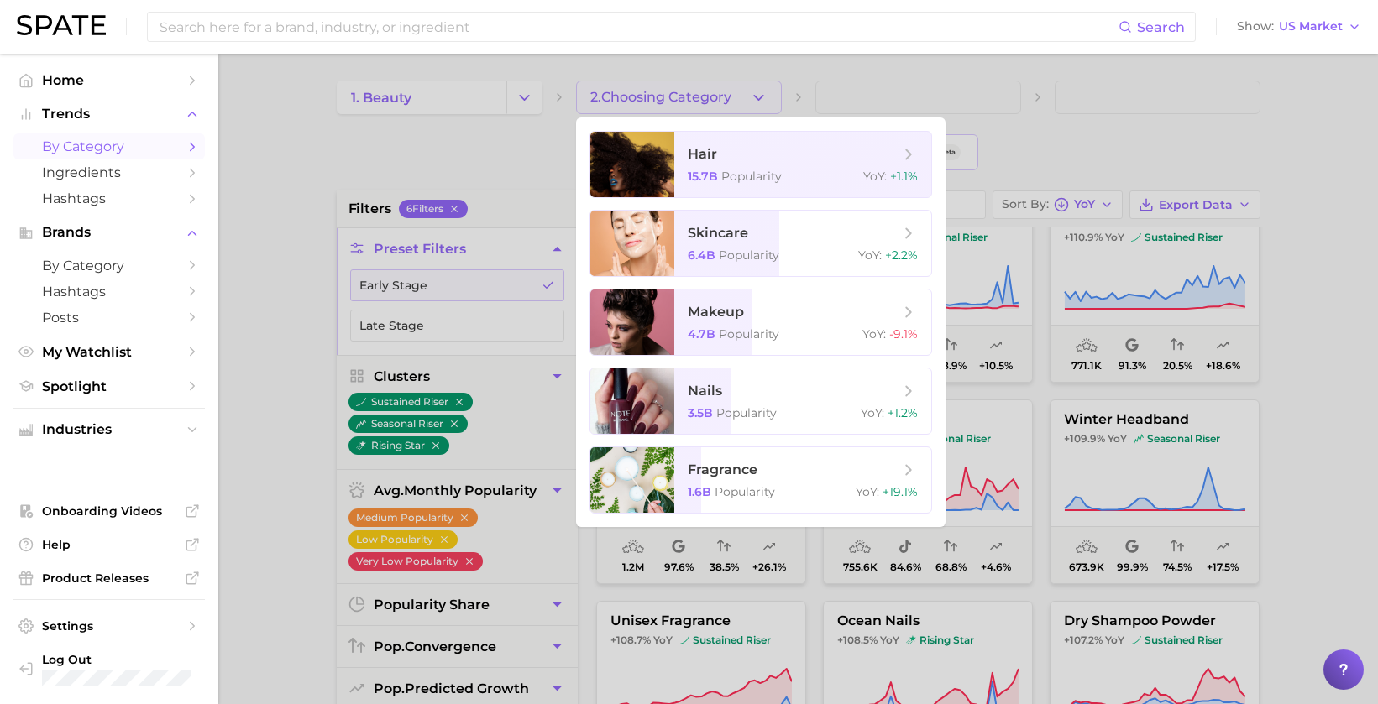
click at [1118, 144] on div at bounding box center [689, 352] width 1378 height 704
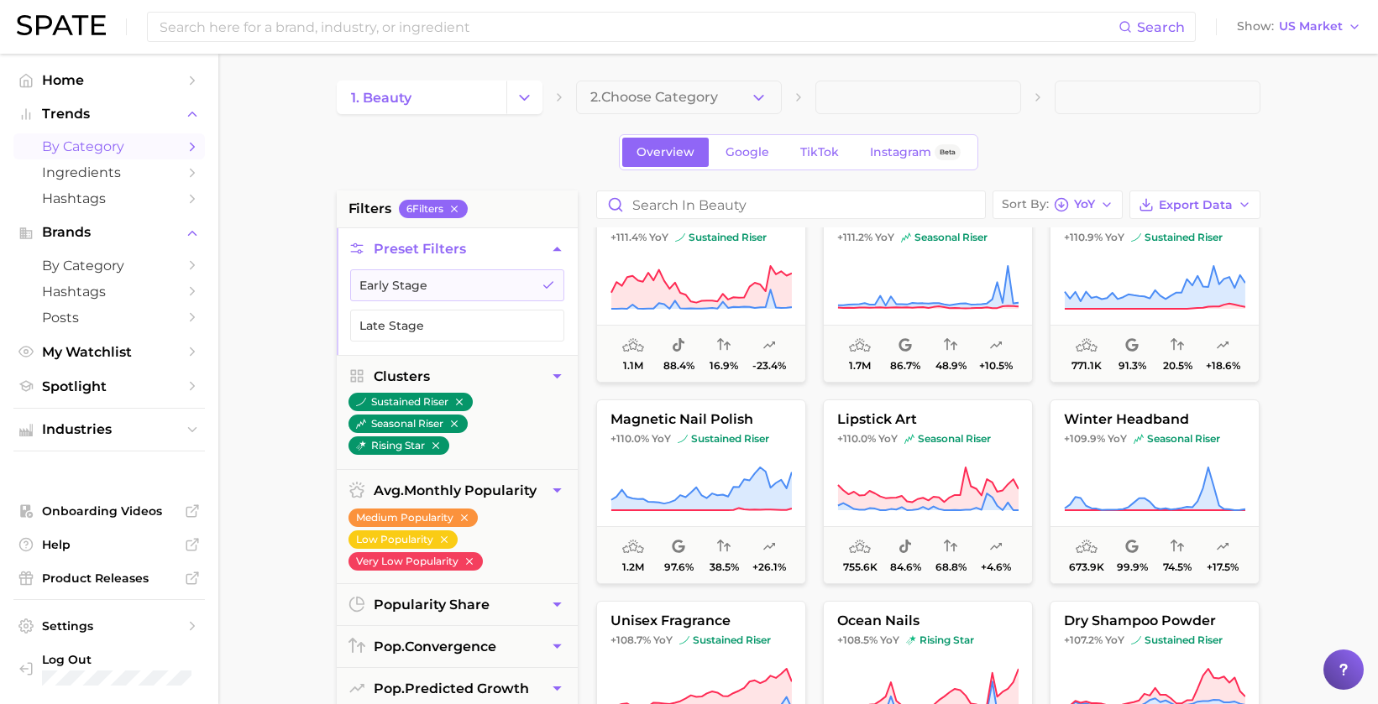
click at [971, 92] on span at bounding box center [918, 98] width 206 height 34
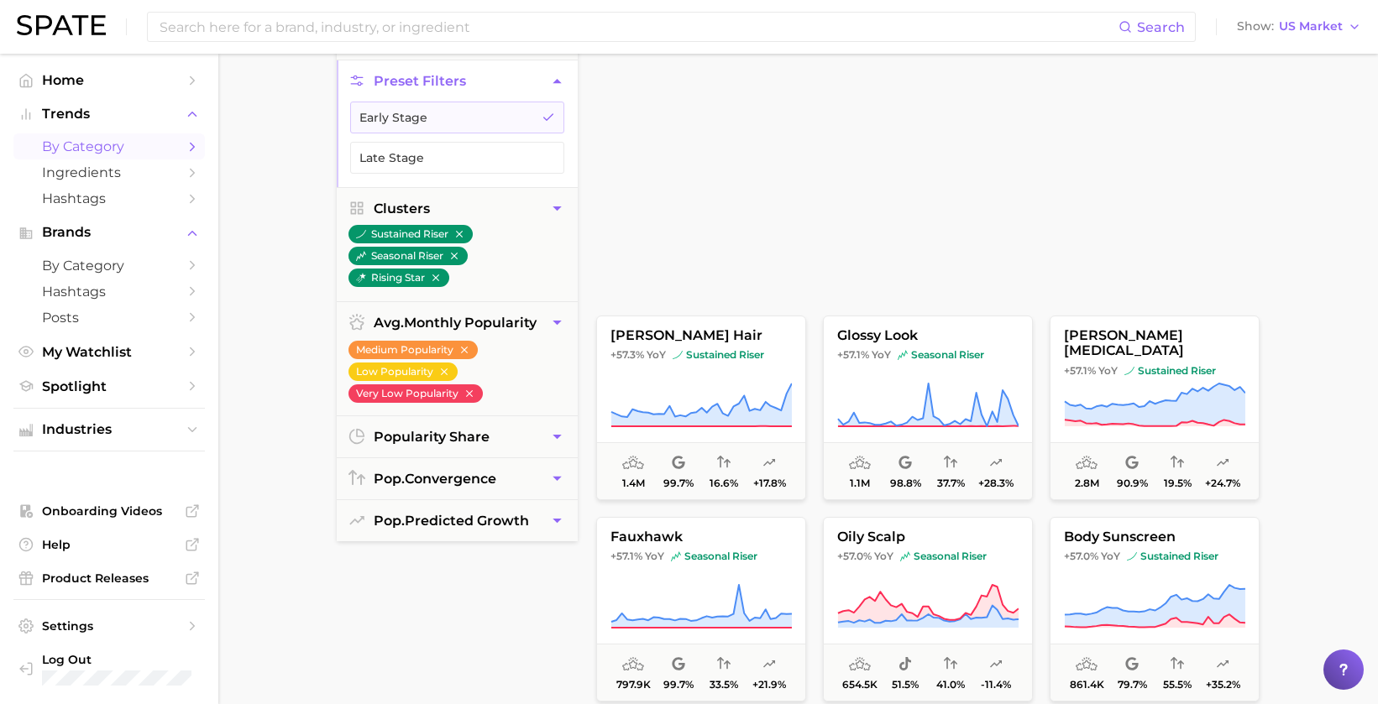
scroll to position [24433, 0]
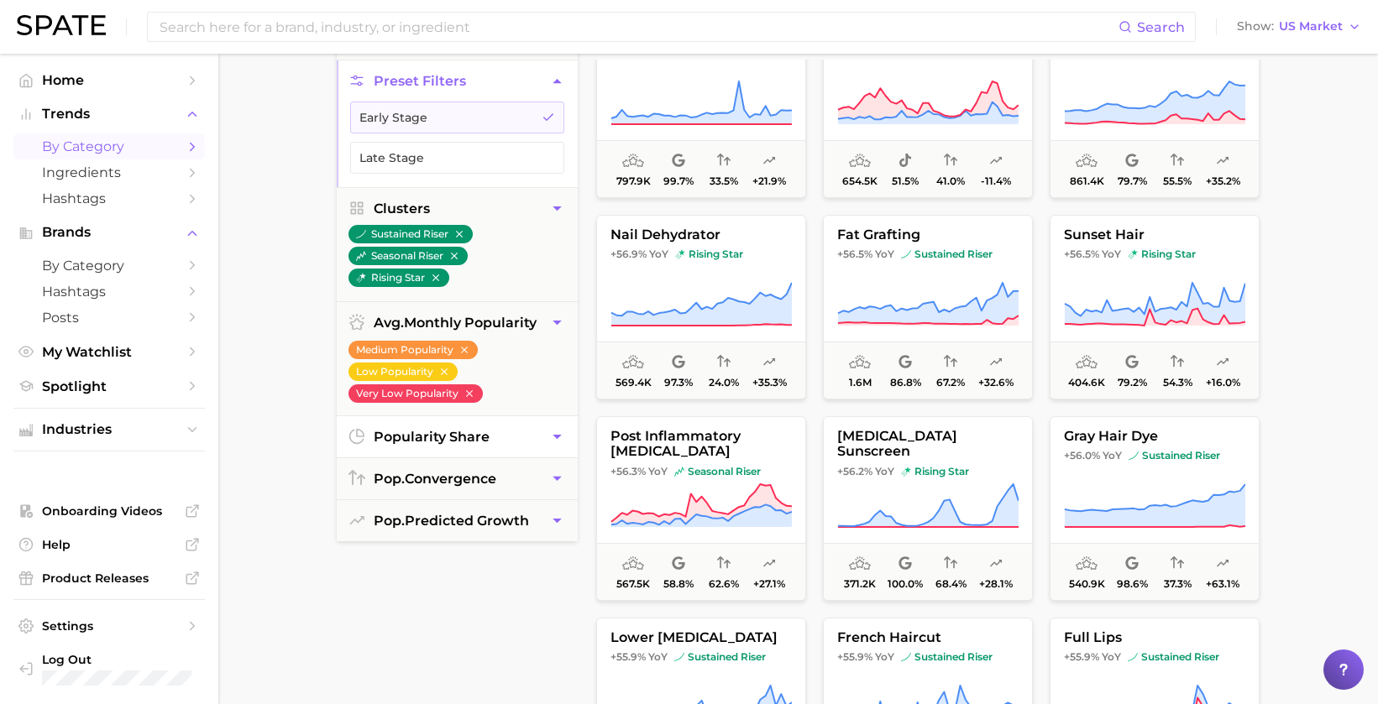
click at [495, 438] on button "popularity share" at bounding box center [457, 436] width 241 height 41
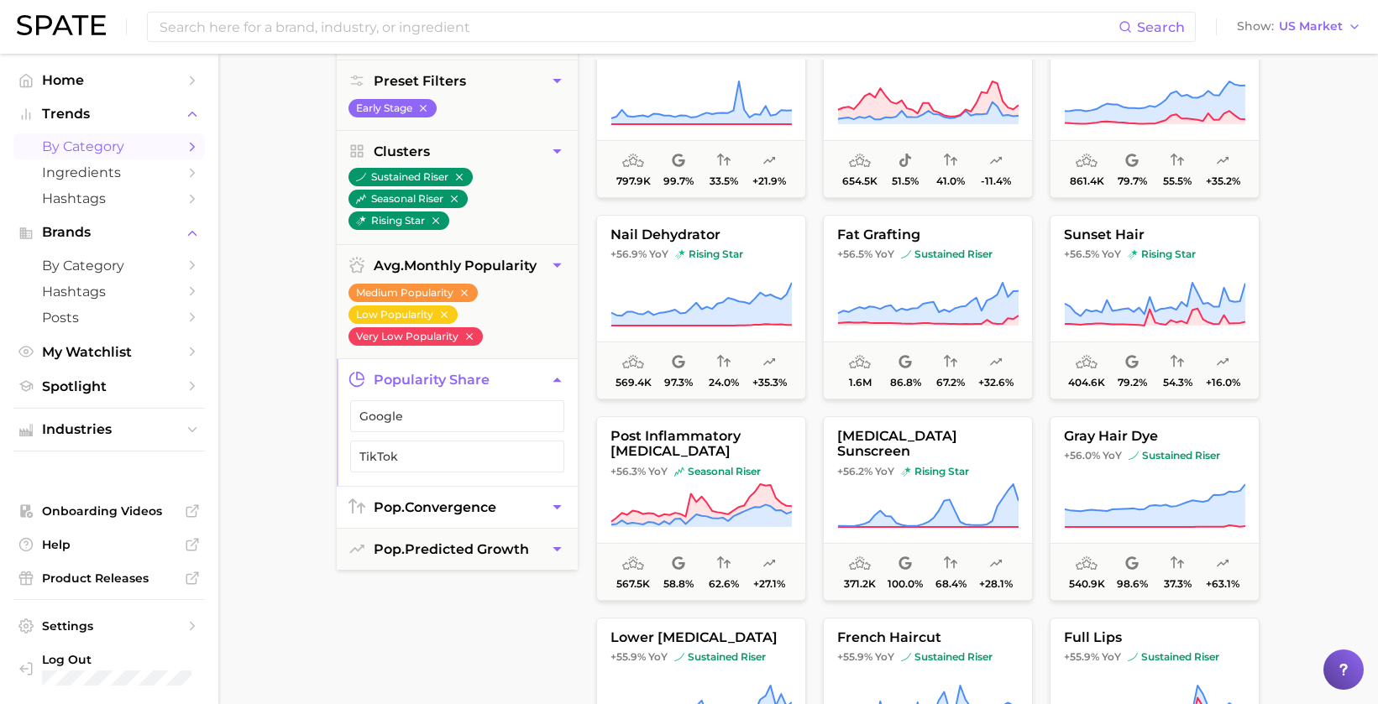
click at [485, 500] on span "pop. convergence" at bounding box center [435, 508] width 123 height 16
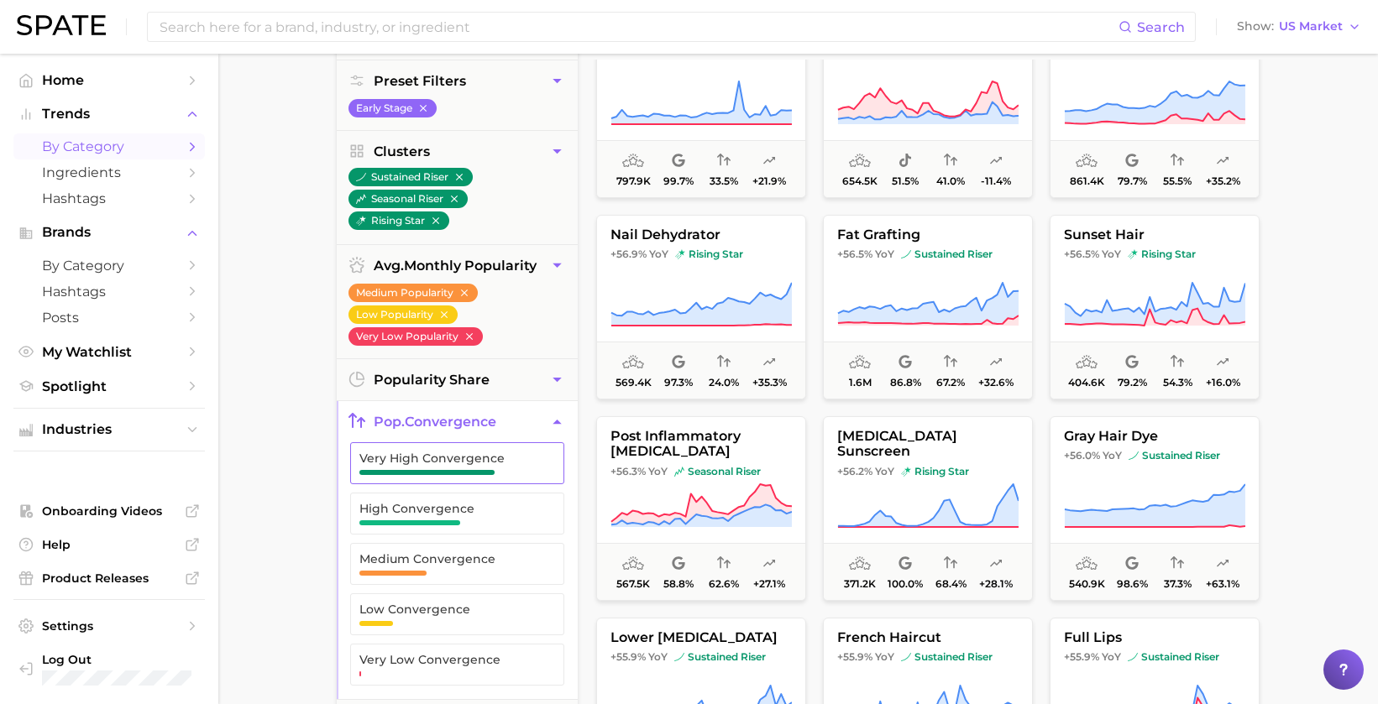
click at [498, 468] on span "Very High Convergence" at bounding box center [443, 464] width 169 height 24
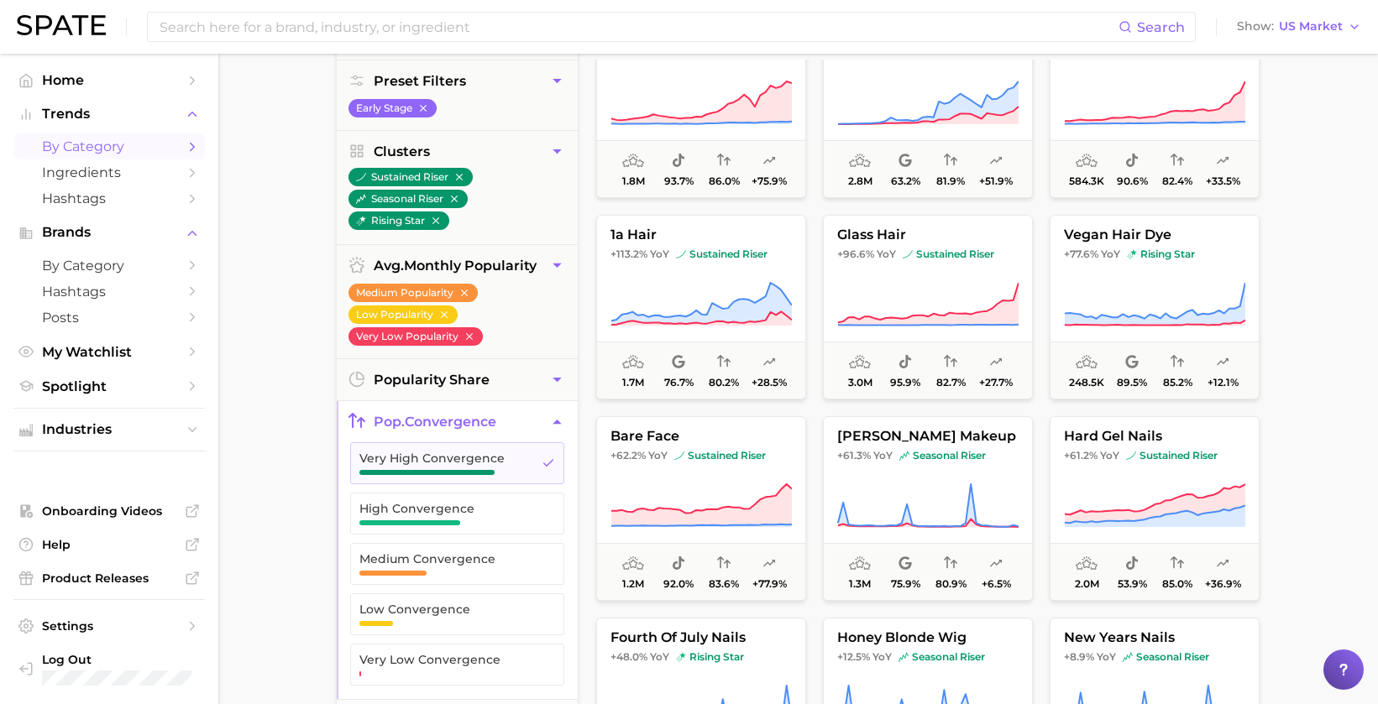
scroll to position [504, 0]
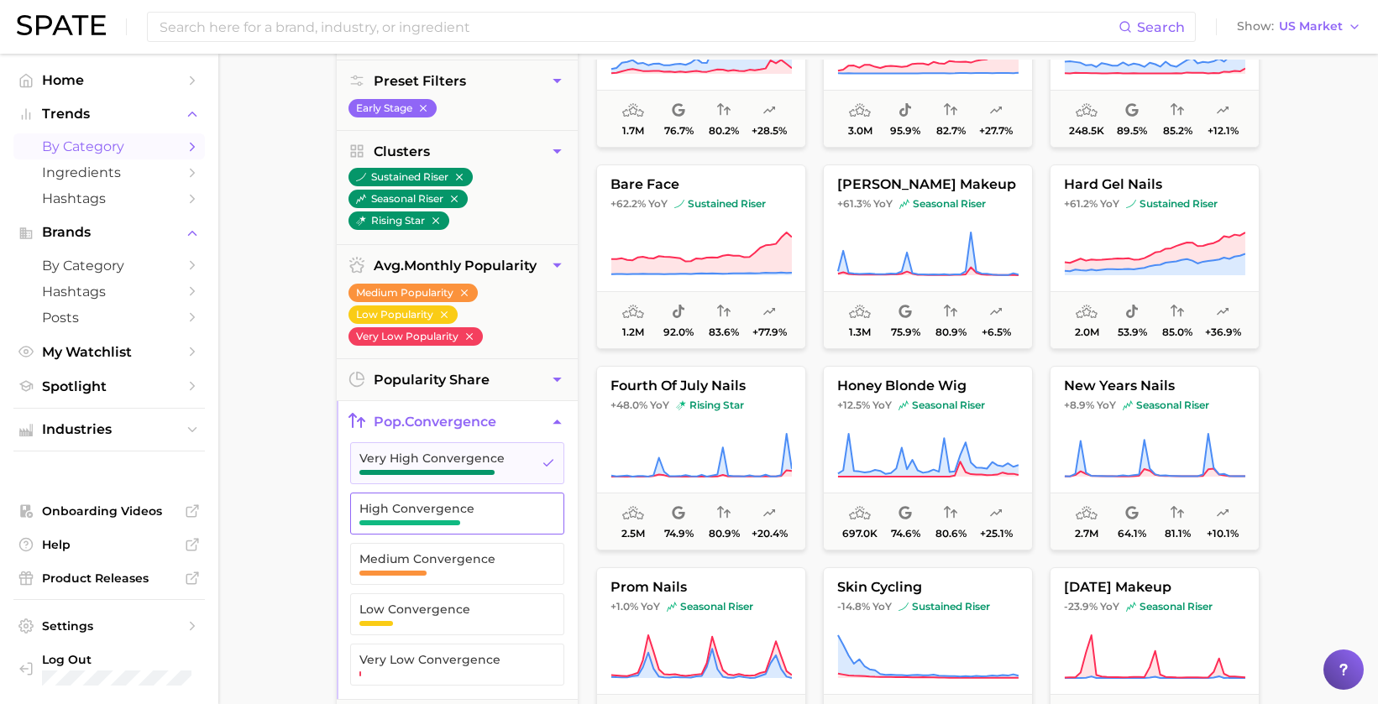
click at [402, 508] on span "High Convergence" at bounding box center [443, 508] width 169 height 13
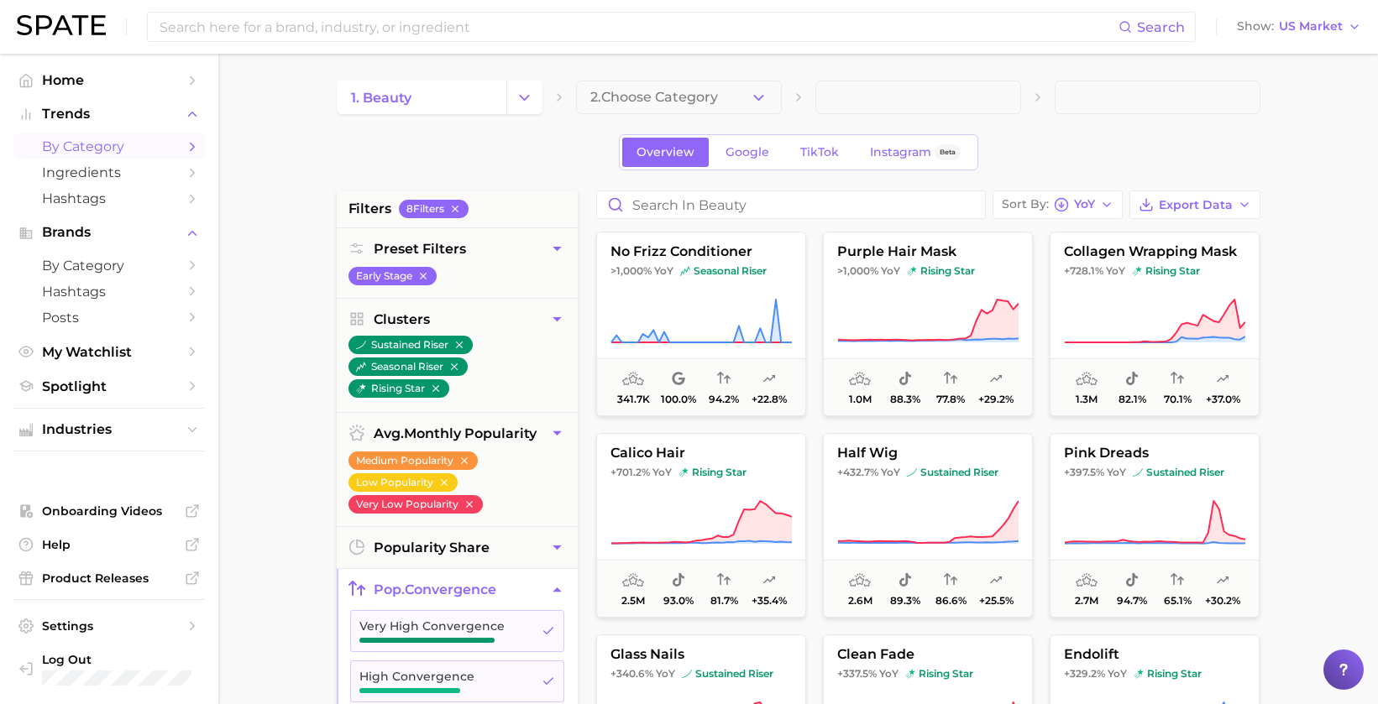
click at [625, 97] on span "2. Choose Category" at bounding box center [654, 97] width 128 height 15
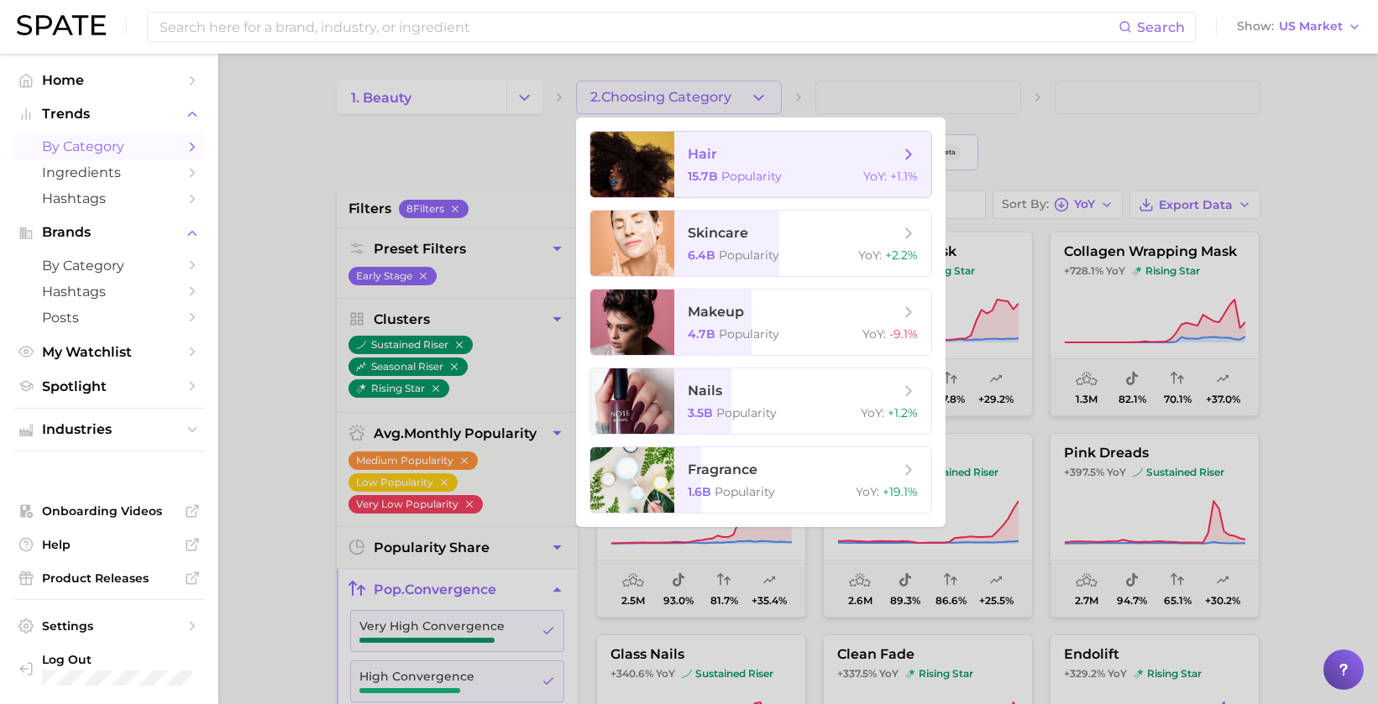
click at [767, 170] on span "Popularity" at bounding box center [751, 176] width 60 height 15
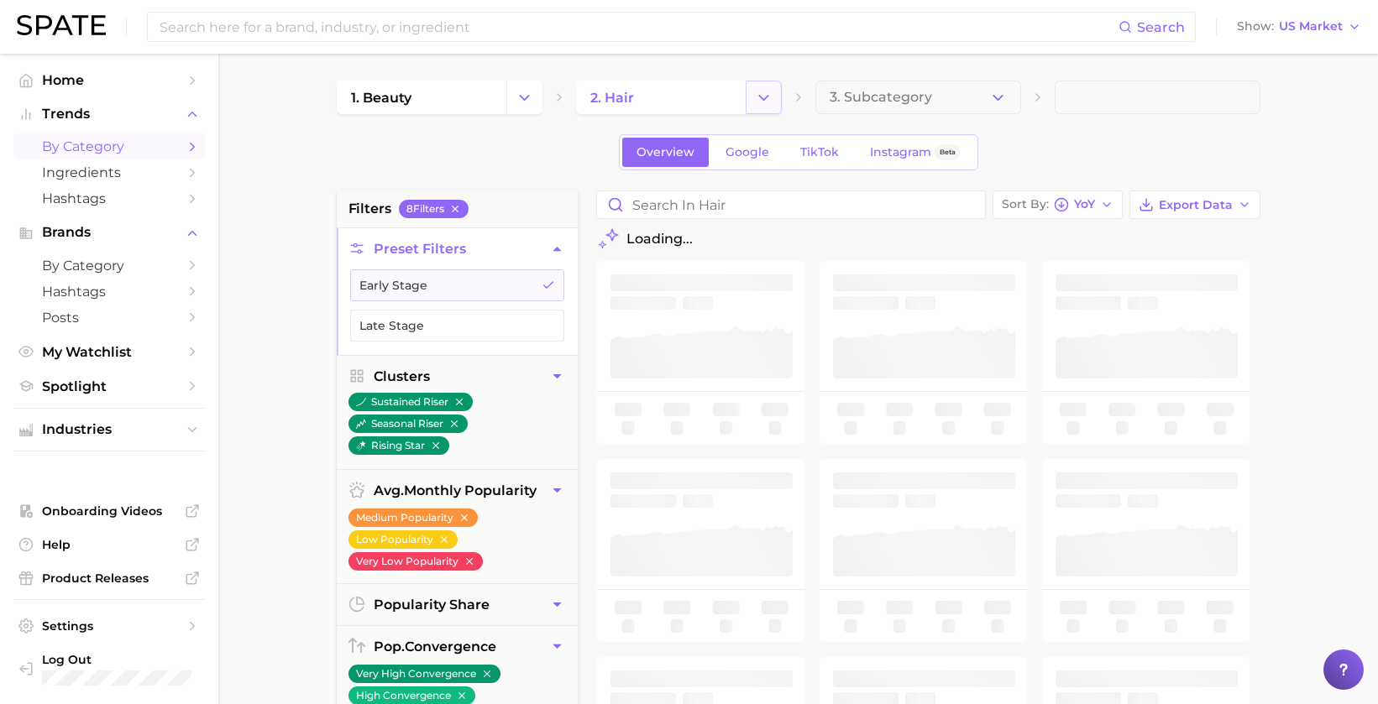
click at [767, 93] on icon "Change Category" at bounding box center [764, 98] width 18 height 18
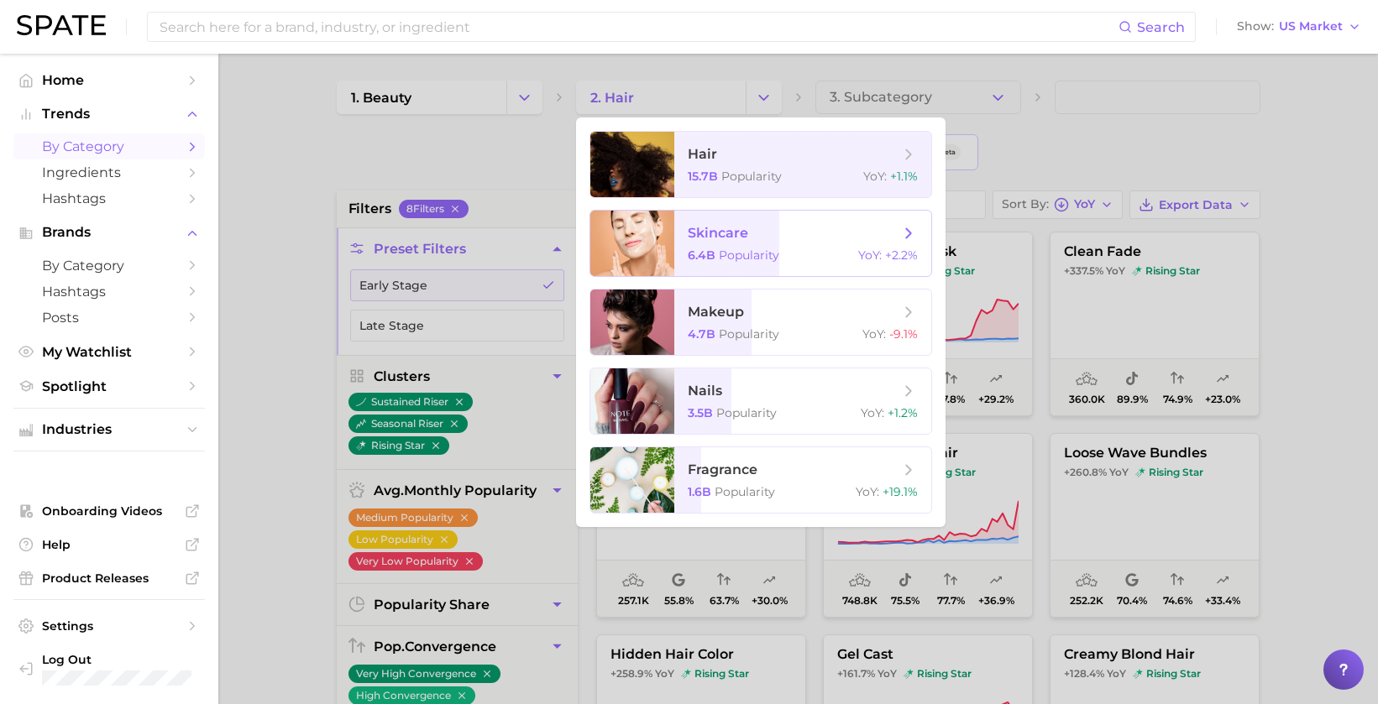
click at [1162, 158] on div at bounding box center [689, 352] width 1378 height 704
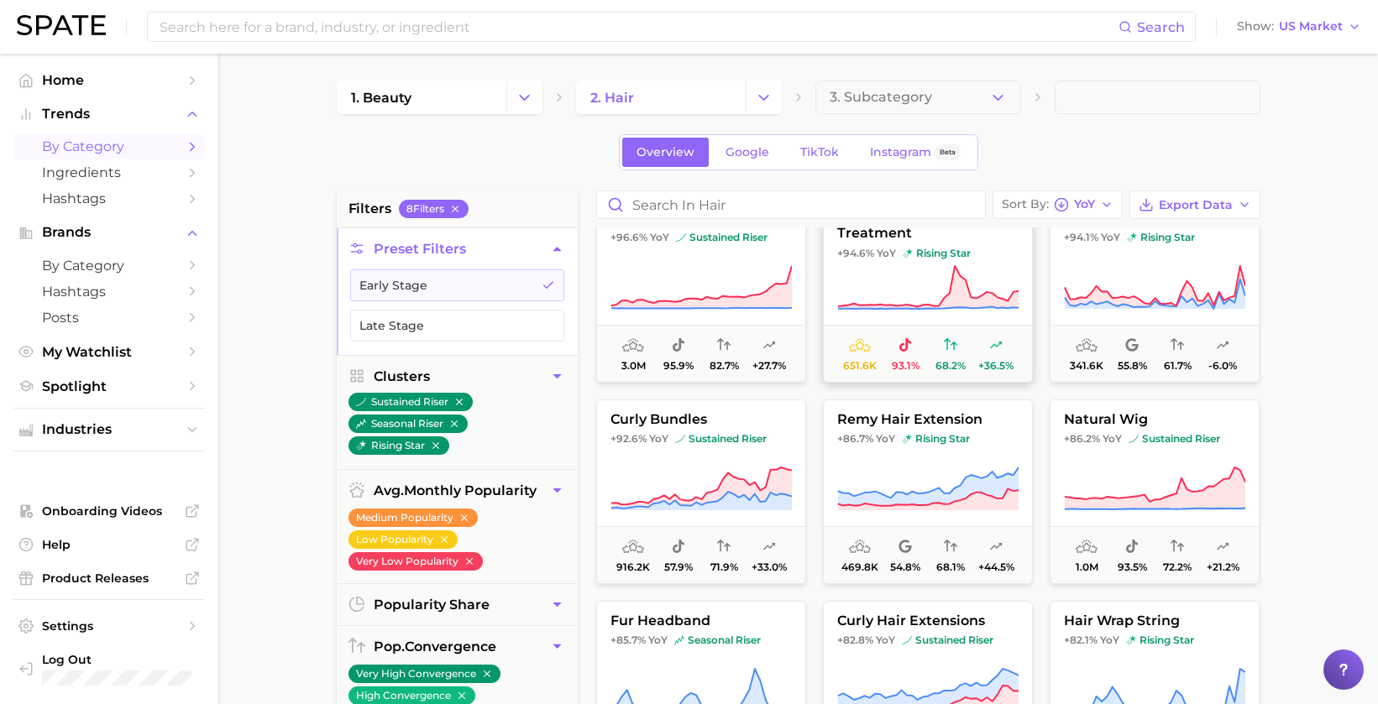
scroll to position [2267, 0]
